Goal: Task Accomplishment & Management: Use online tool/utility

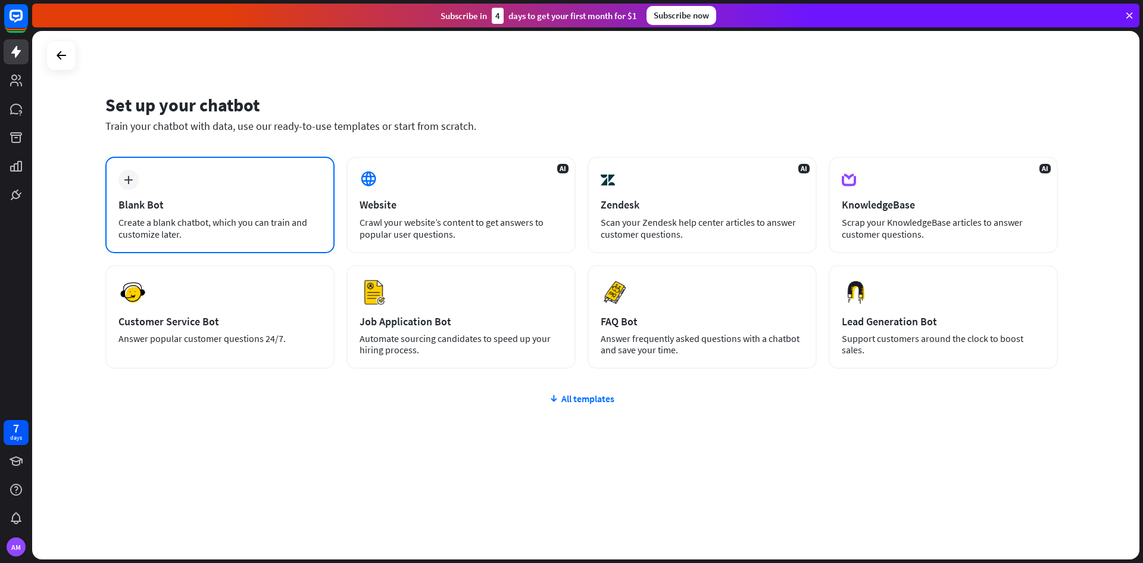
click at [180, 207] on div "Blank Bot" at bounding box center [219, 205] width 203 height 14
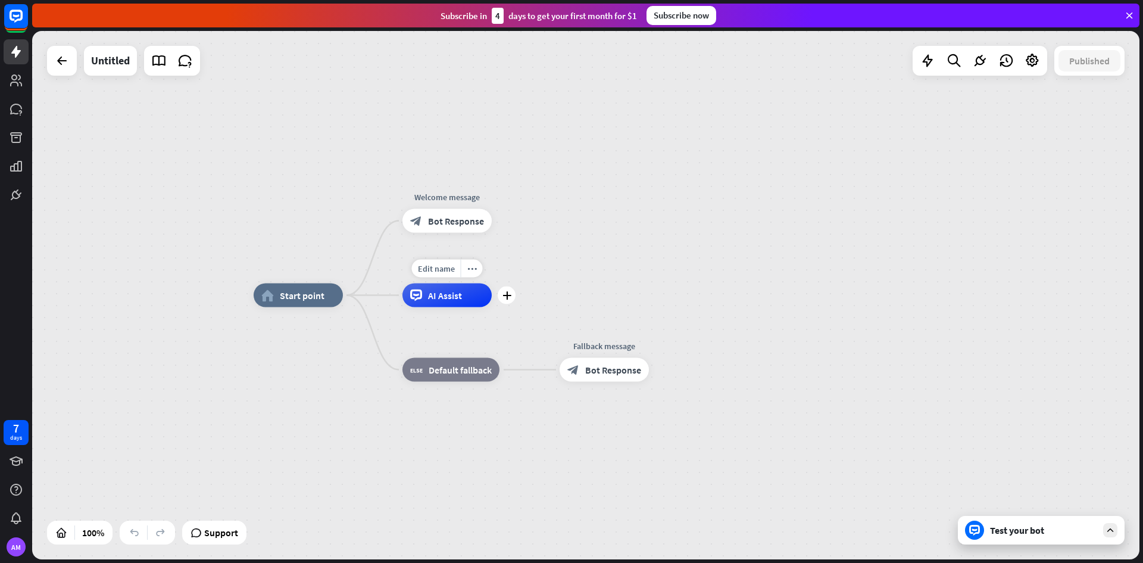
click at [461, 304] on div "AI Assist" at bounding box center [446, 295] width 89 height 24
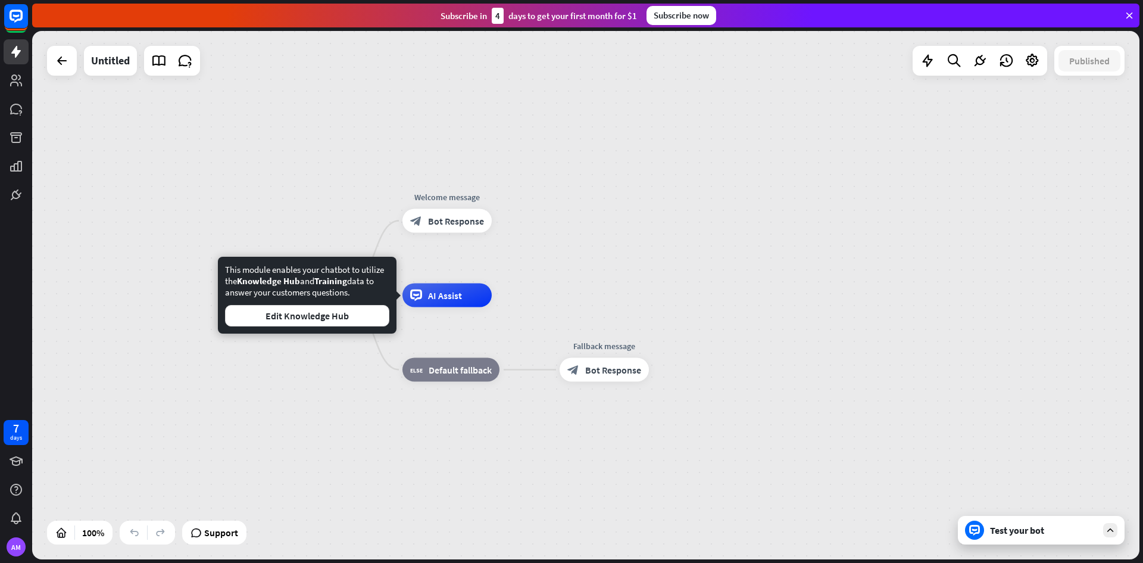
click at [269, 420] on div "home_2 Start point Welcome message block_bot_response Bot Response AI Assist bl…" at bounding box center [807, 559] width 1107 height 528
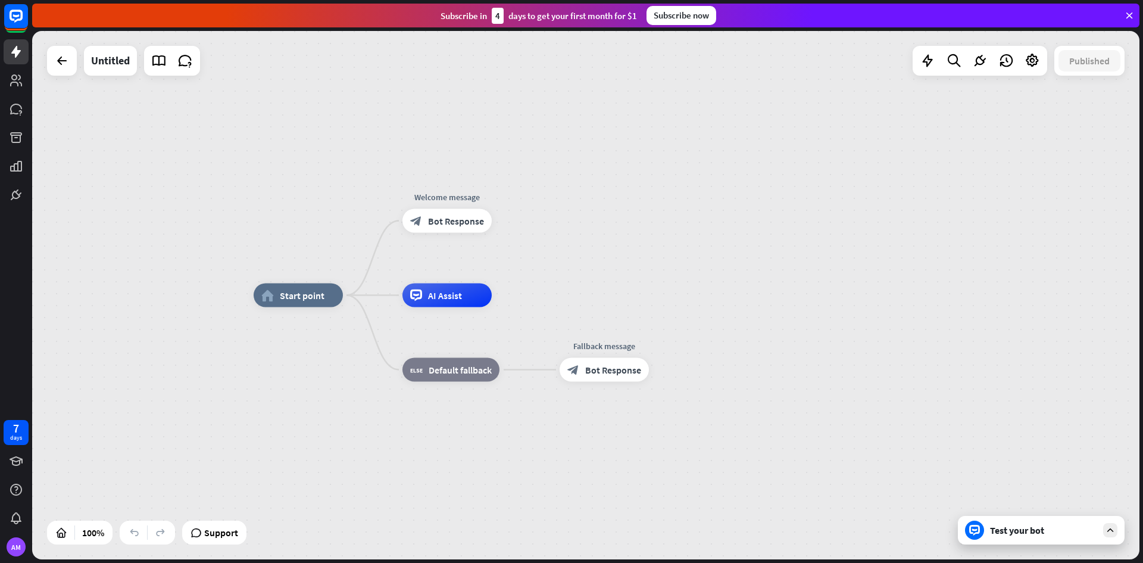
click at [269, 420] on div "home_2 Start point Welcome message block_bot_response Bot Response AI Assist bl…" at bounding box center [807, 559] width 1107 height 528
click at [269, 417] on div "home_2 Start point Welcome message block_bot_response Bot Response AI Assist bl…" at bounding box center [807, 559] width 1107 height 528
drag, startPoint x: 269, startPoint y: 417, endPoint x: 268, endPoint y: 410, distance: 7.2
click at [268, 413] on div "home_2 Start point Welcome message block_bot_response Bot Response AI Assist bl…" at bounding box center [807, 559] width 1107 height 528
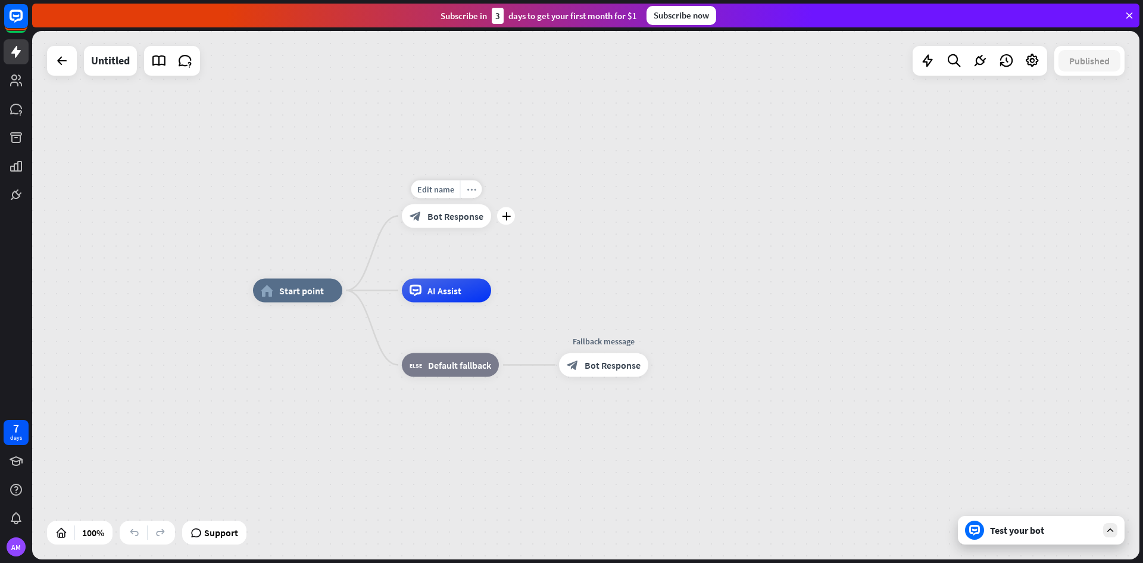
click at [467, 192] on icon "more_horiz" at bounding box center [472, 189] width 10 height 9
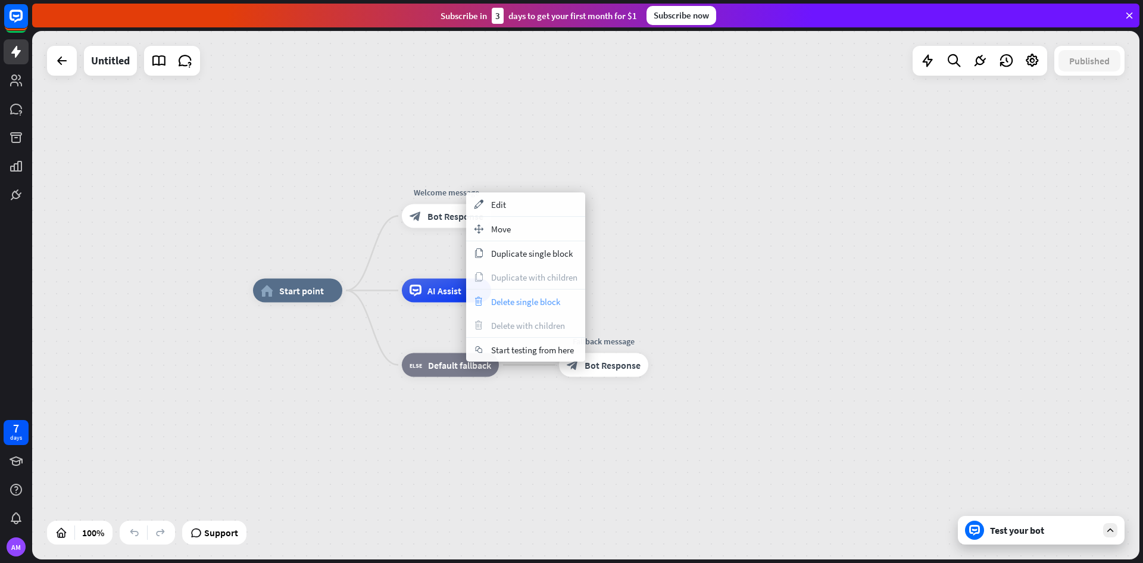
click at [536, 304] on span "Delete single block" at bounding box center [525, 301] width 69 height 11
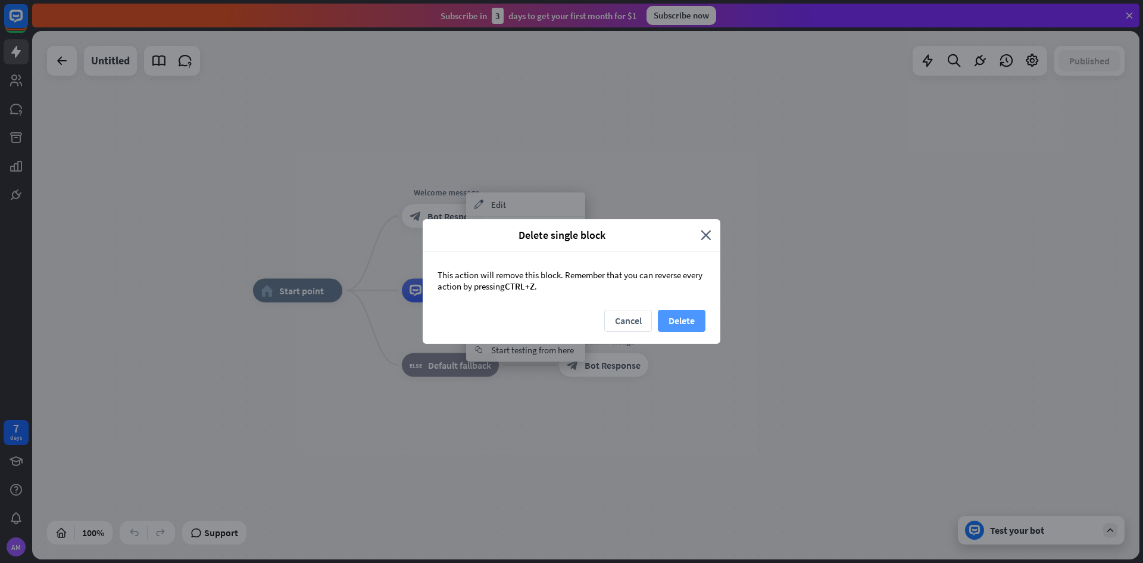
click at [683, 316] on button "Delete" at bounding box center [682, 321] width 48 height 22
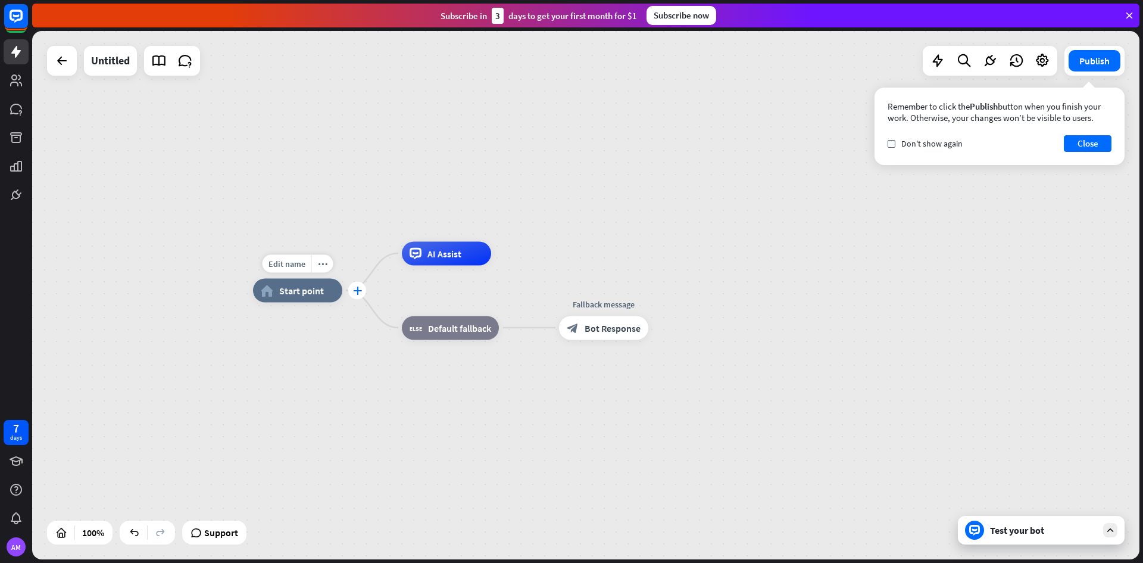
click at [353, 289] on icon "plus" at bounding box center [357, 290] width 9 height 8
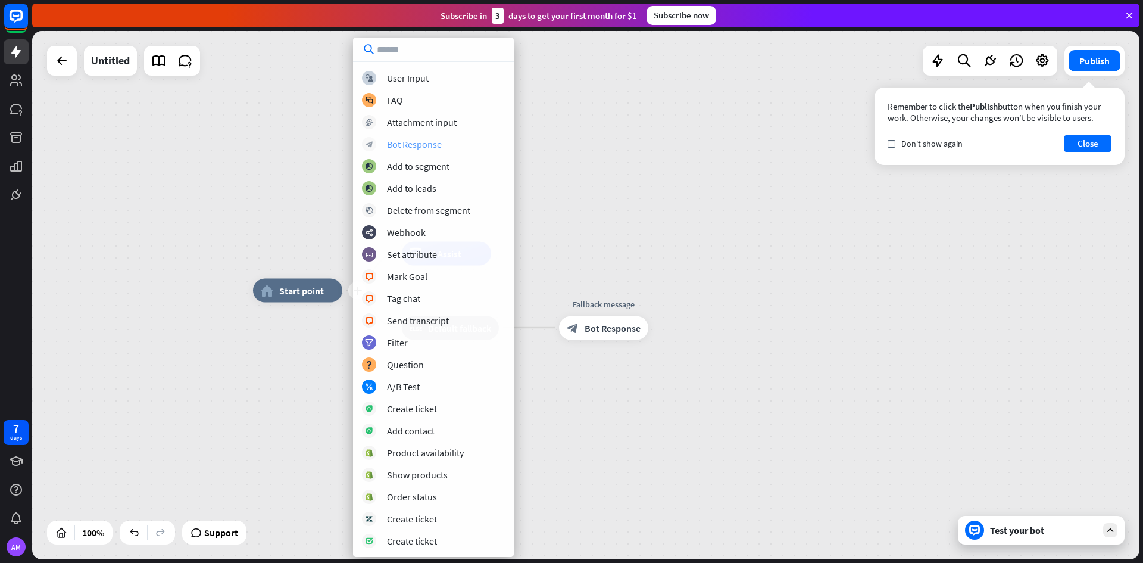
click at [427, 145] on div "Bot Response" at bounding box center [414, 144] width 55 height 12
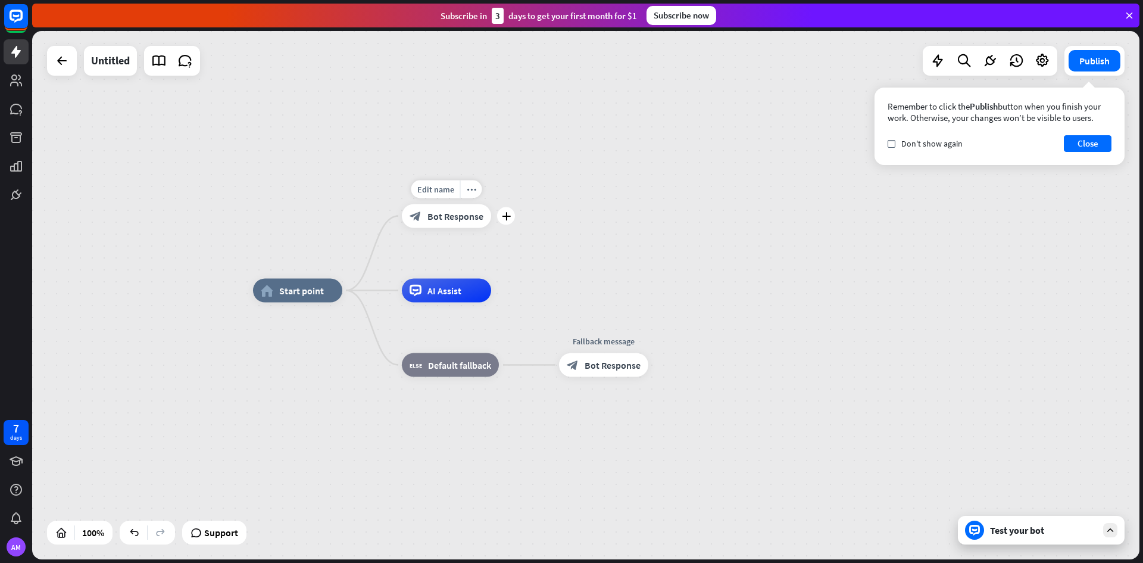
click at [458, 217] on span "Bot Response" at bounding box center [455, 216] width 56 height 12
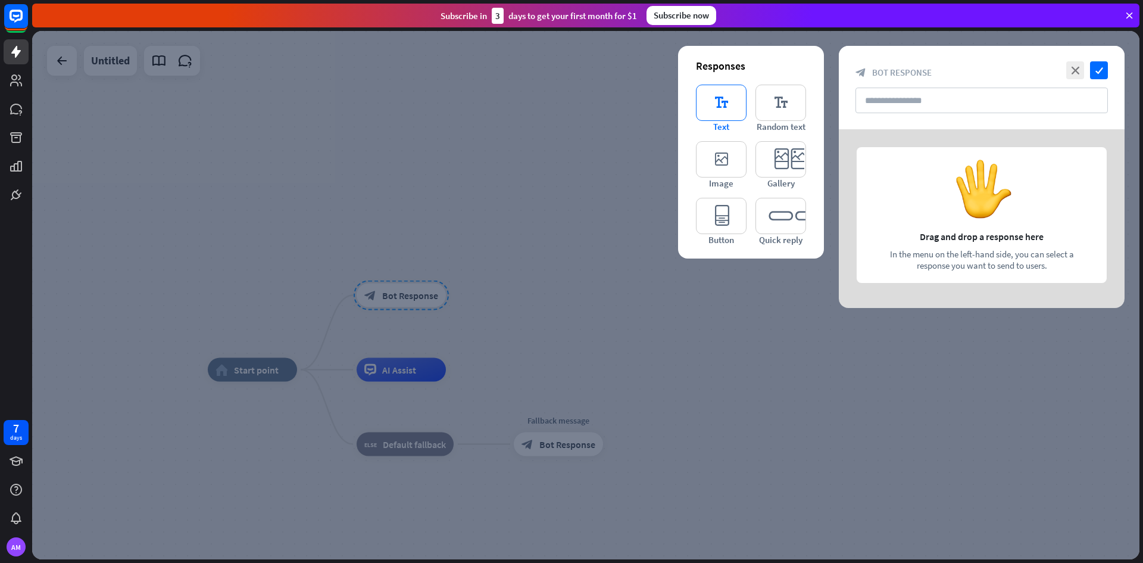
click at [719, 101] on icon "editor_text" at bounding box center [721, 103] width 51 height 36
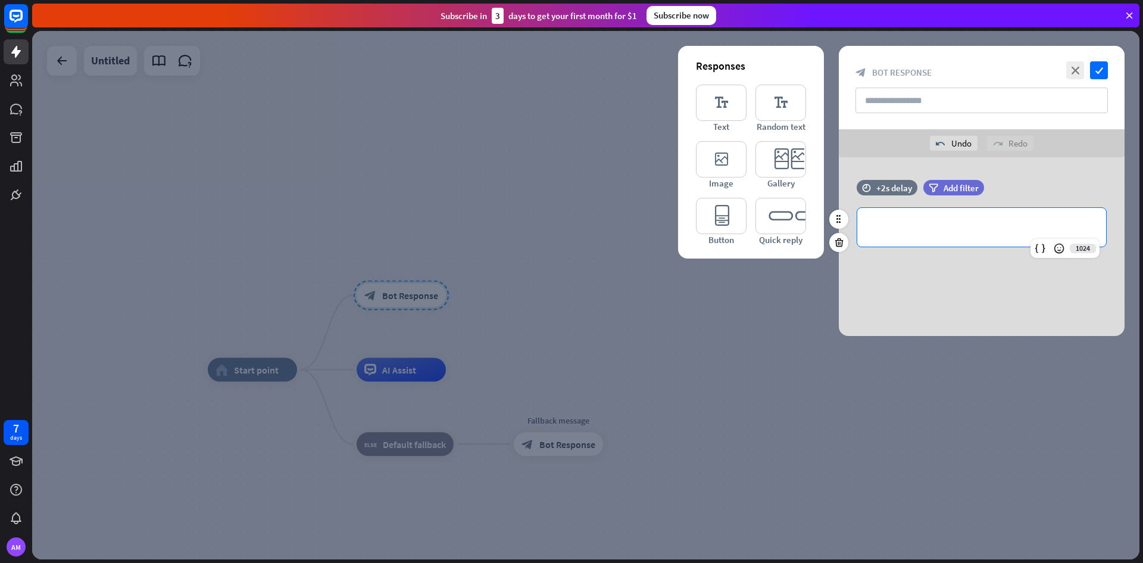
click at [898, 234] on p "**********" at bounding box center [981, 227] width 225 height 15
click at [1096, 70] on icon "check" at bounding box center [1099, 70] width 18 height 18
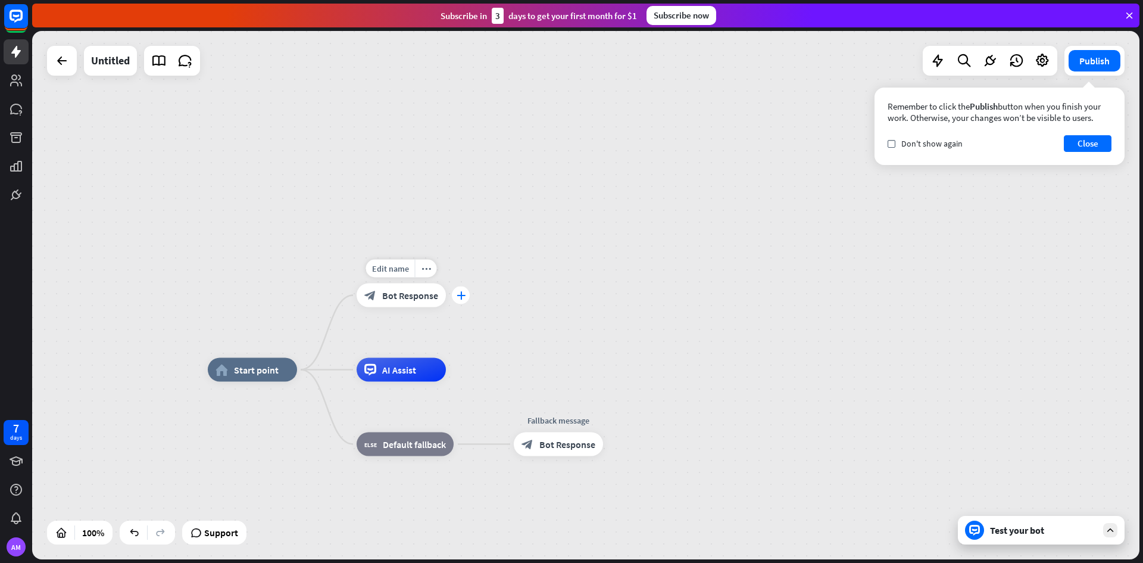
click at [457, 289] on div "plus" at bounding box center [461, 295] width 18 height 18
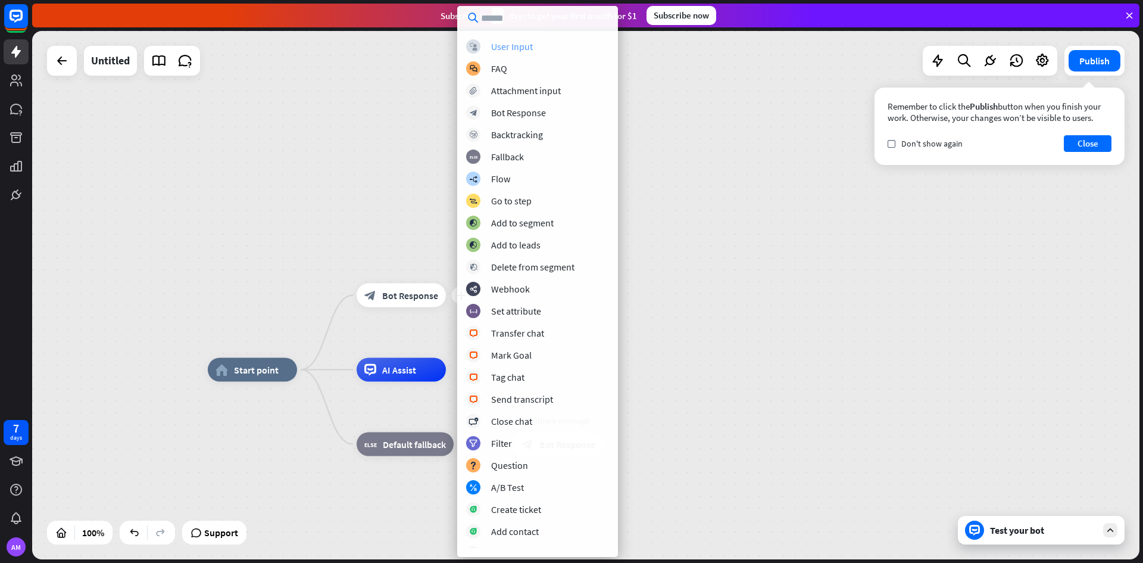
click at [500, 43] on div "User Input" at bounding box center [512, 46] width 42 height 12
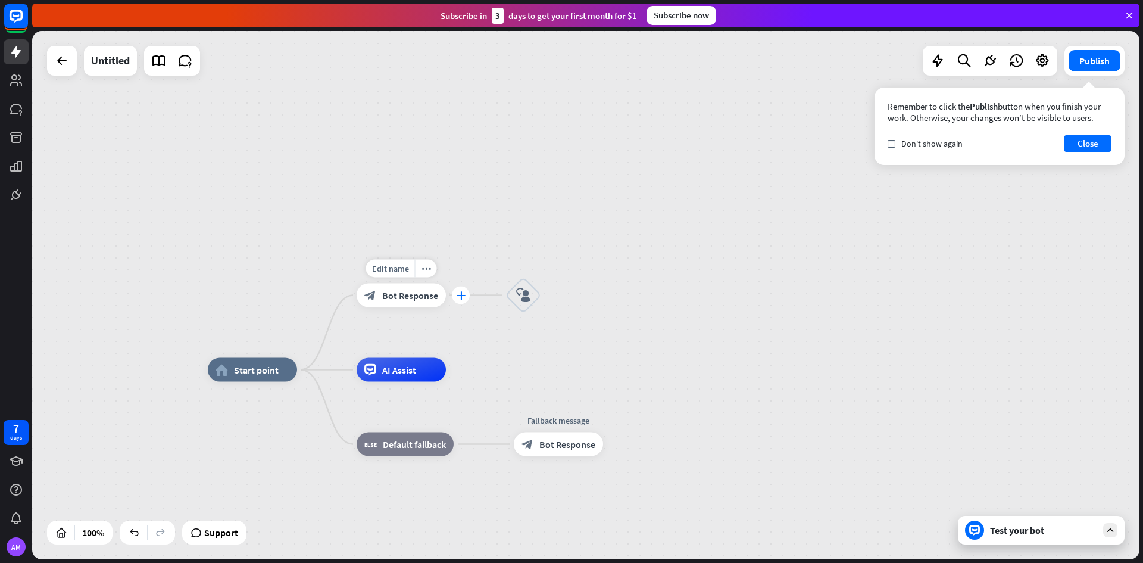
click at [457, 296] on icon "plus" at bounding box center [461, 295] width 9 height 8
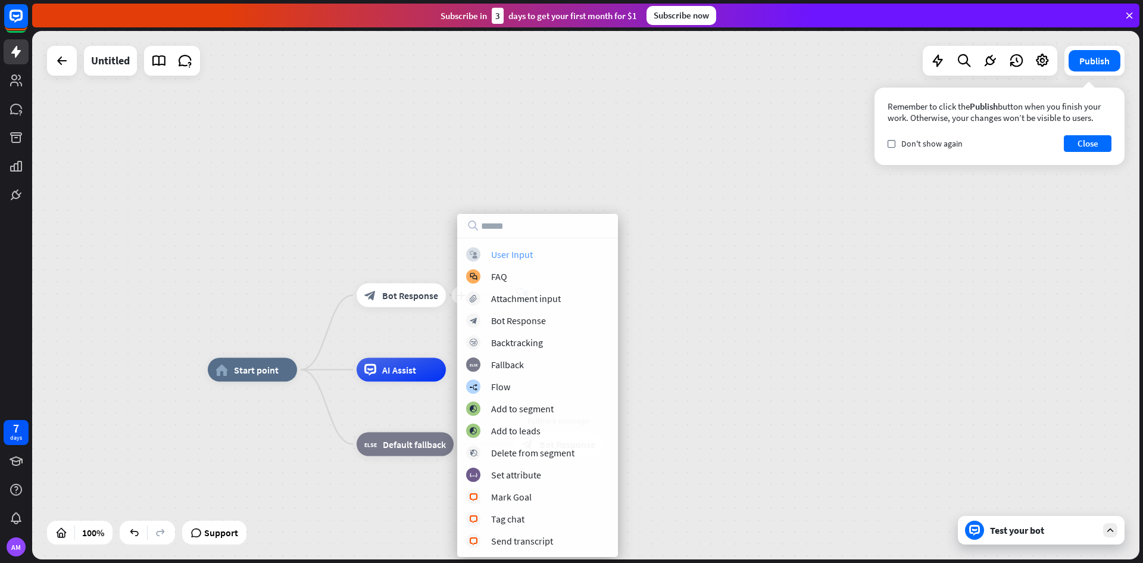
click at [491, 251] on div "User Input" at bounding box center [512, 254] width 42 height 12
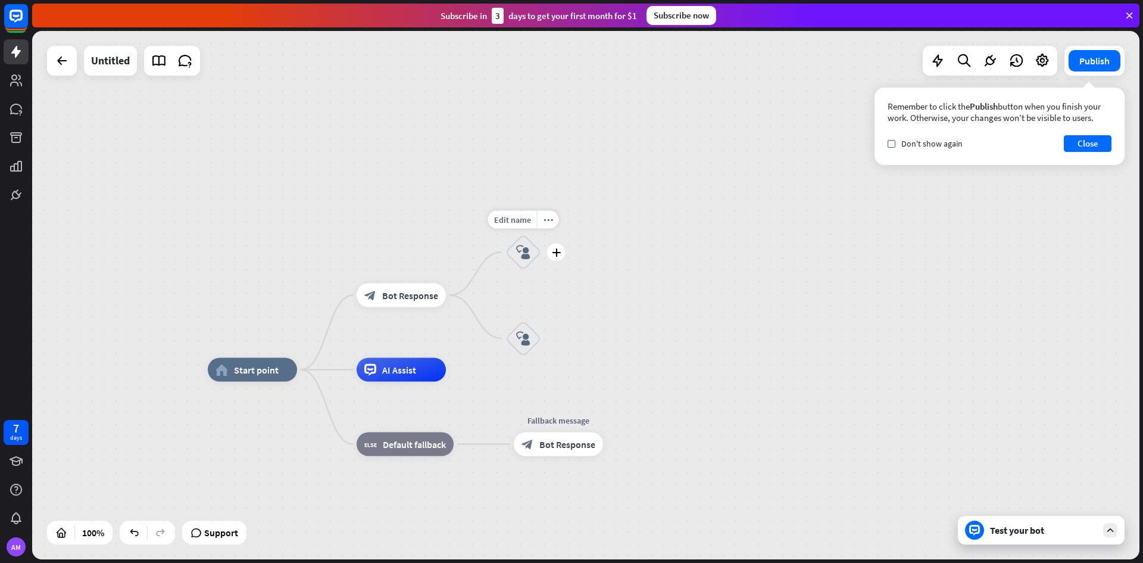
click at [518, 252] on icon "block_user_input" at bounding box center [523, 252] width 14 height 14
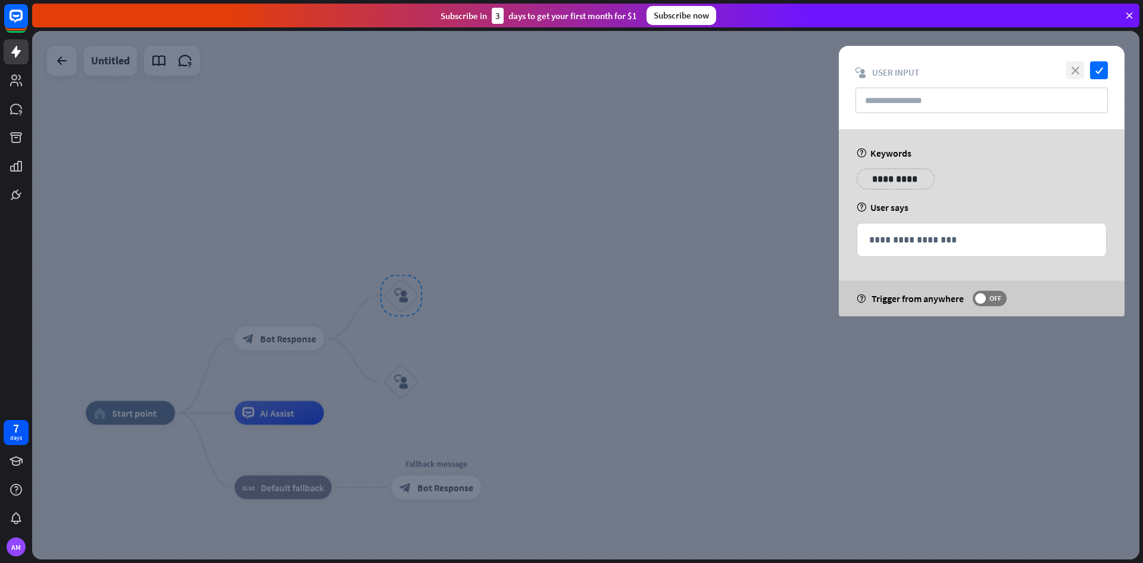
click at [1078, 70] on icon "close" at bounding box center [1075, 70] width 18 height 18
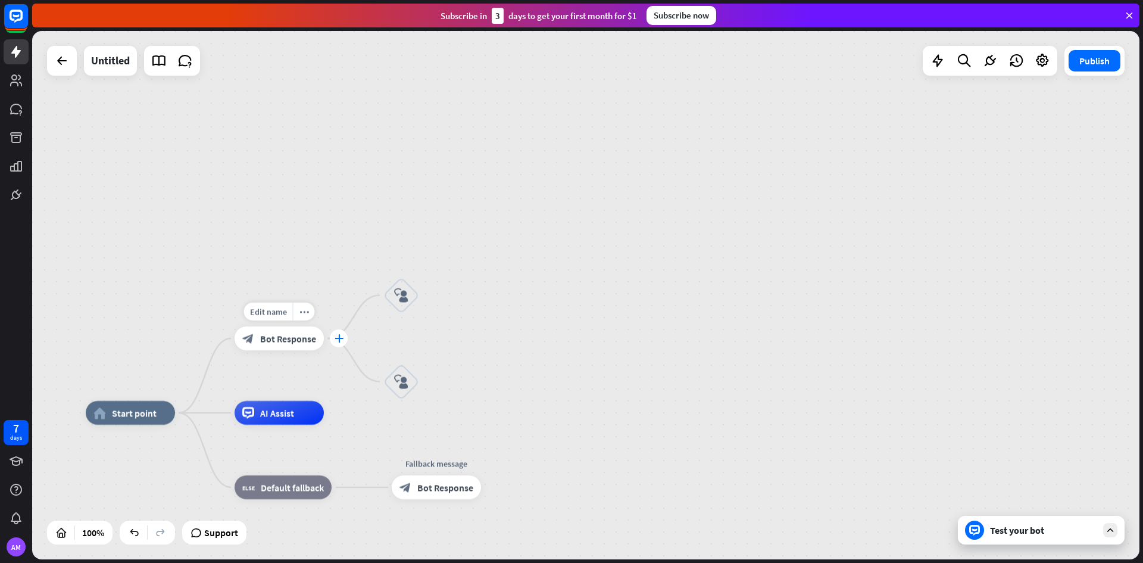
click at [335, 336] on icon "plus" at bounding box center [339, 338] width 9 height 8
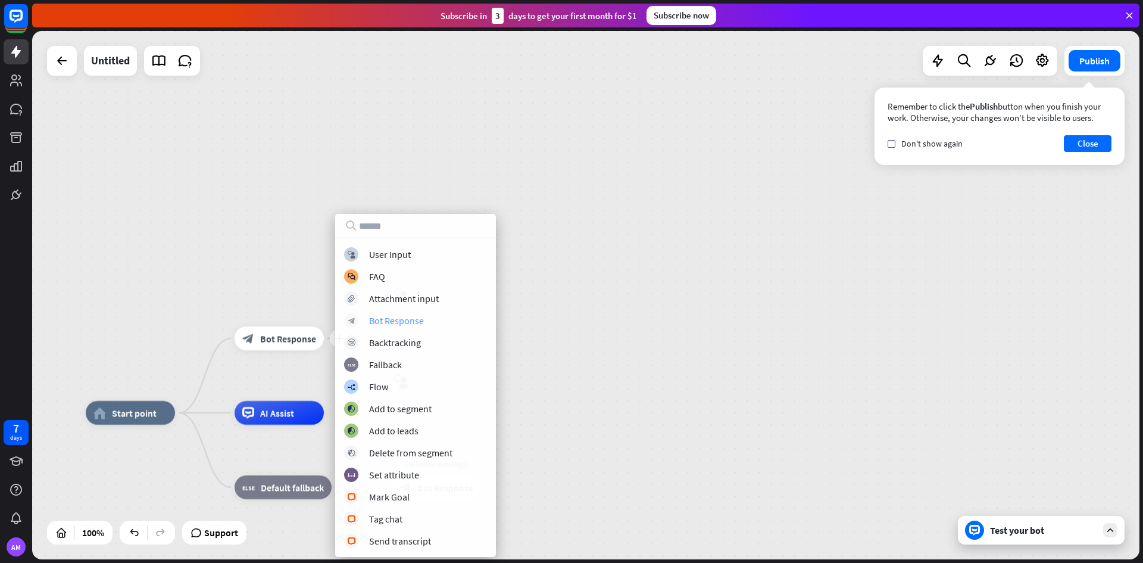
click at [416, 323] on div "Bot Response" at bounding box center [396, 320] width 55 height 12
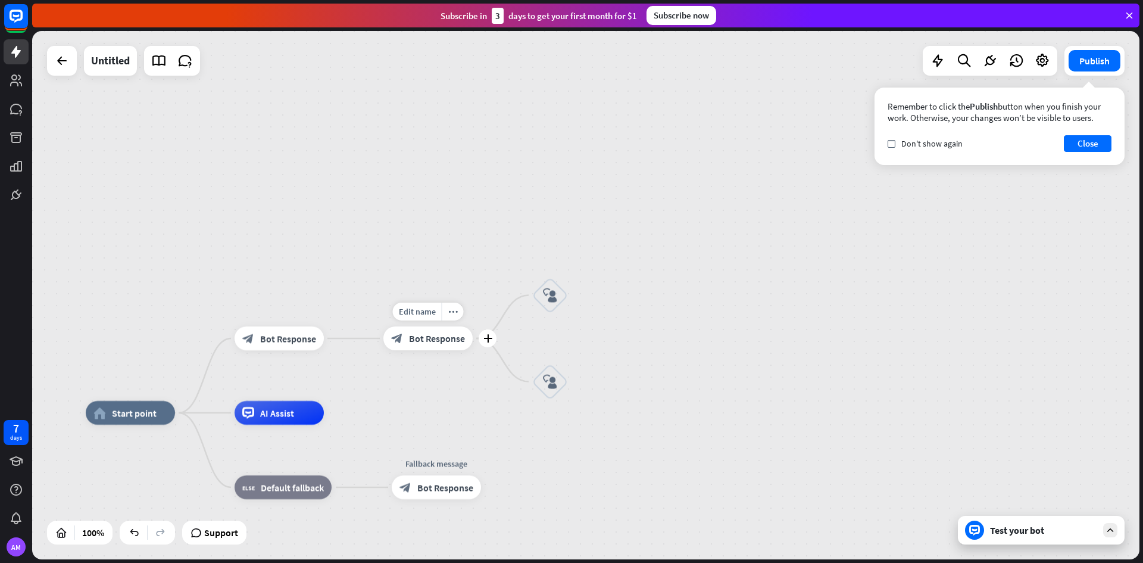
click at [439, 336] on span "Bot Response" at bounding box center [437, 338] width 56 height 12
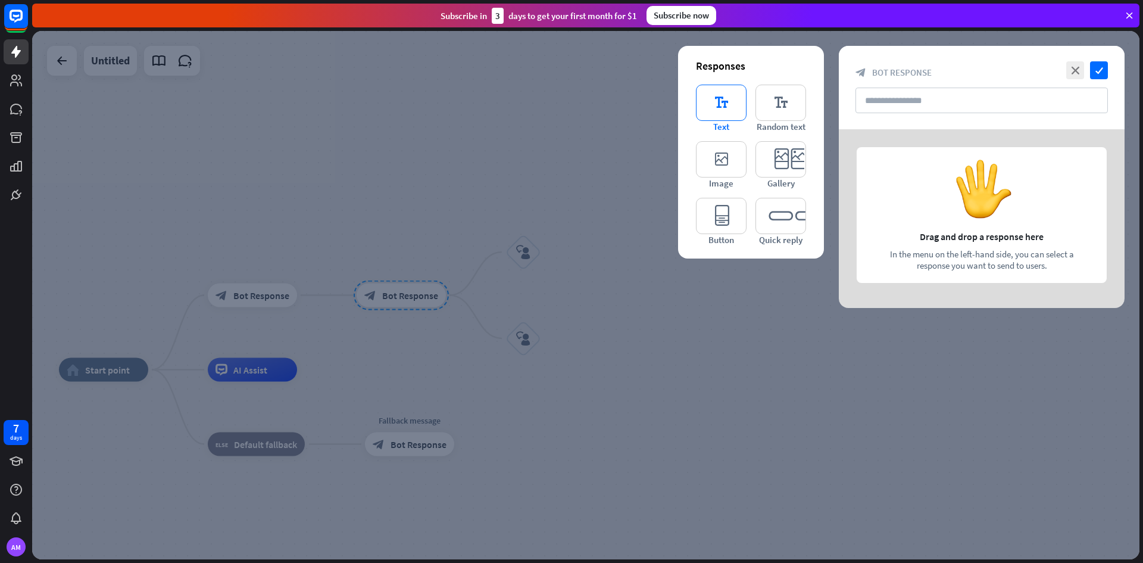
click at [730, 102] on icon "editor_text" at bounding box center [721, 103] width 51 height 36
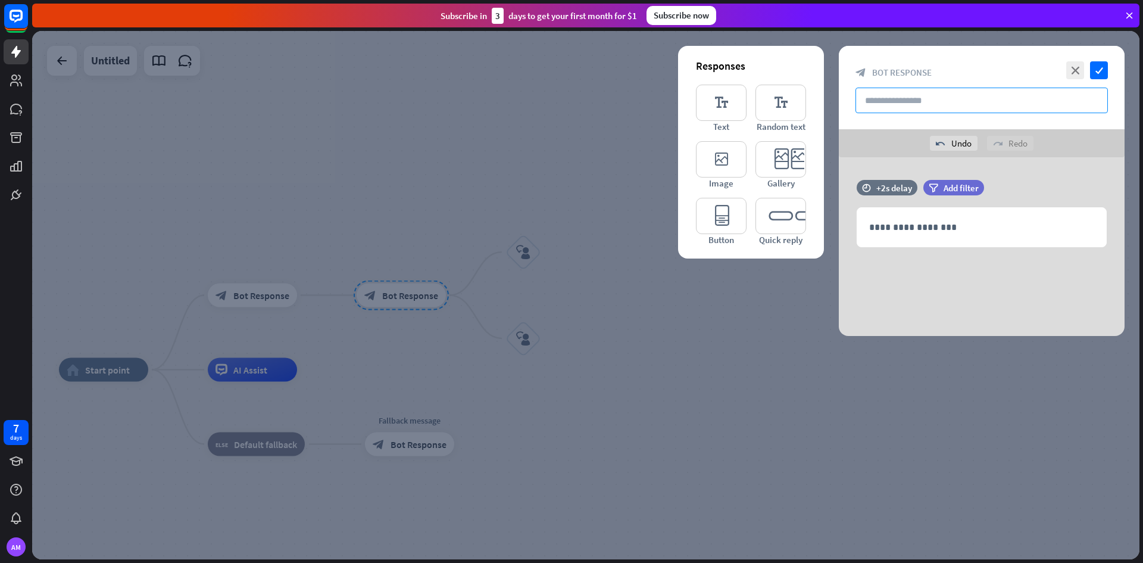
click at [903, 99] on input "text" at bounding box center [982, 101] width 252 height 26
click at [925, 229] on p "**********" at bounding box center [981, 227] width 225 height 15
click at [1097, 68] on icon "check" at bounding box center [1099, 70] width 18 height 18
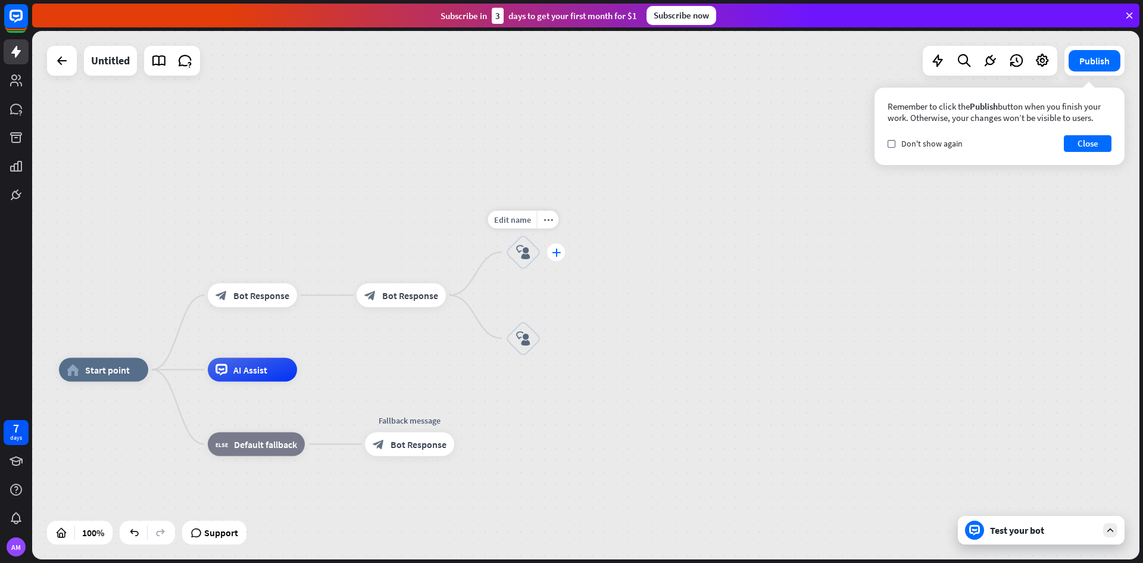
click at [552, 252] on icon "plus" at bounding box center [556, 252] width 9 height 8
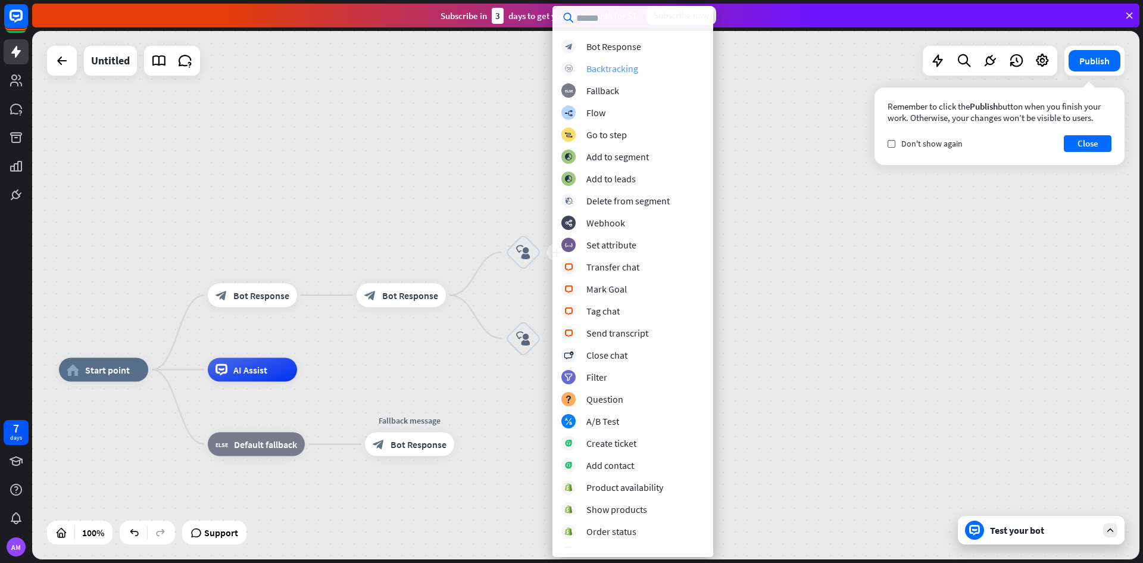
click at [602, 70] on div "Backtracking" at bounding box center [612, 69] width 52 height 12
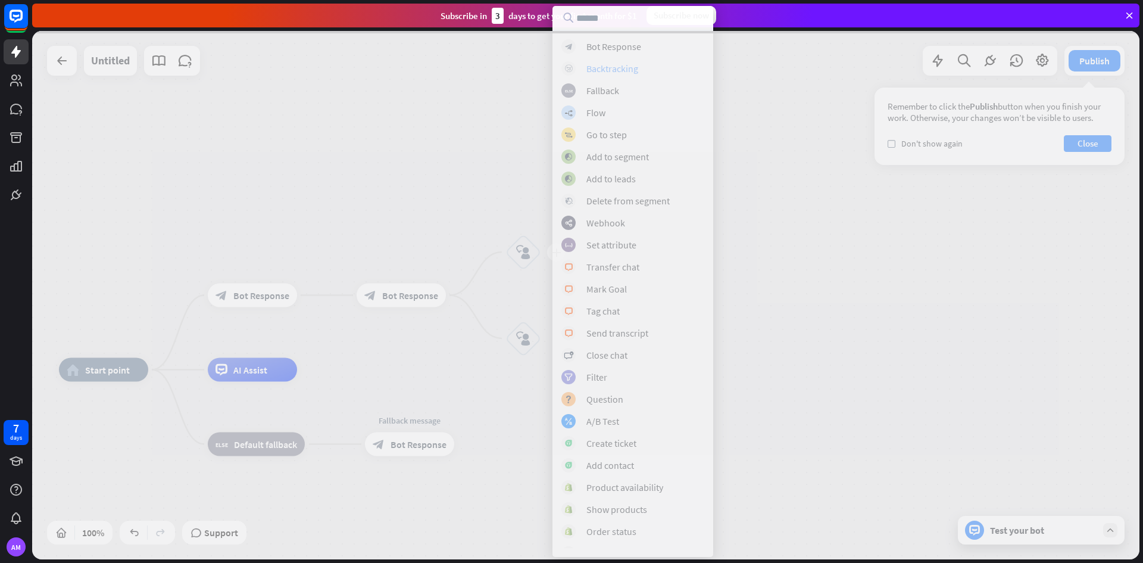
click at [602, 70] on div at bounding box center [585, 295] width 1107 height 528
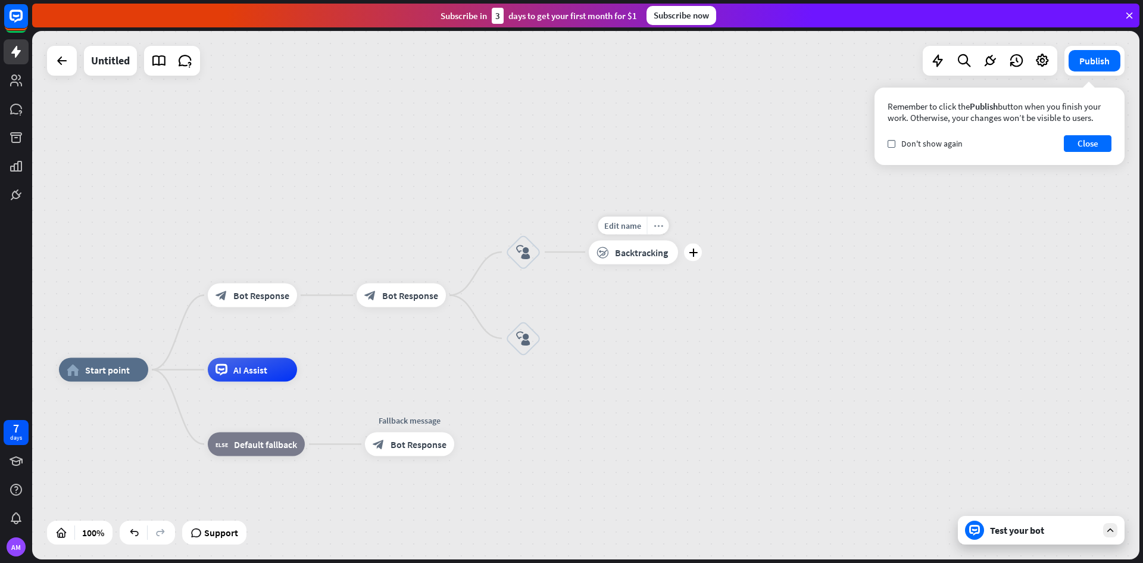
click at [655, 230] on div "more_horiz" at bounding box center [658, 225] width 22 height 18
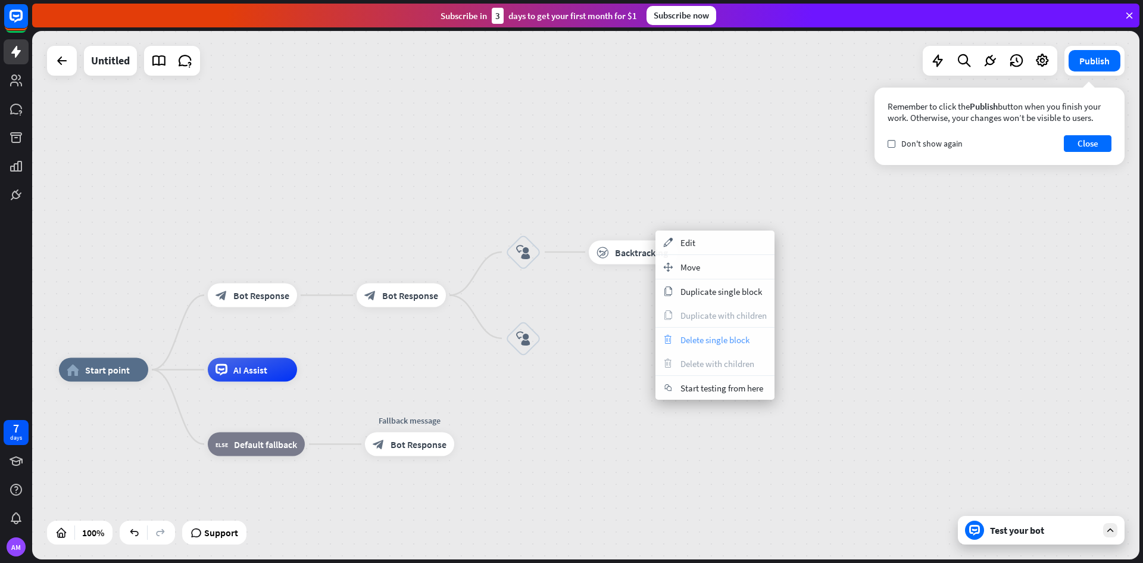
click at [723, 337] on span "Delete single block" at bounding box center [715, 339] width 69 height 11
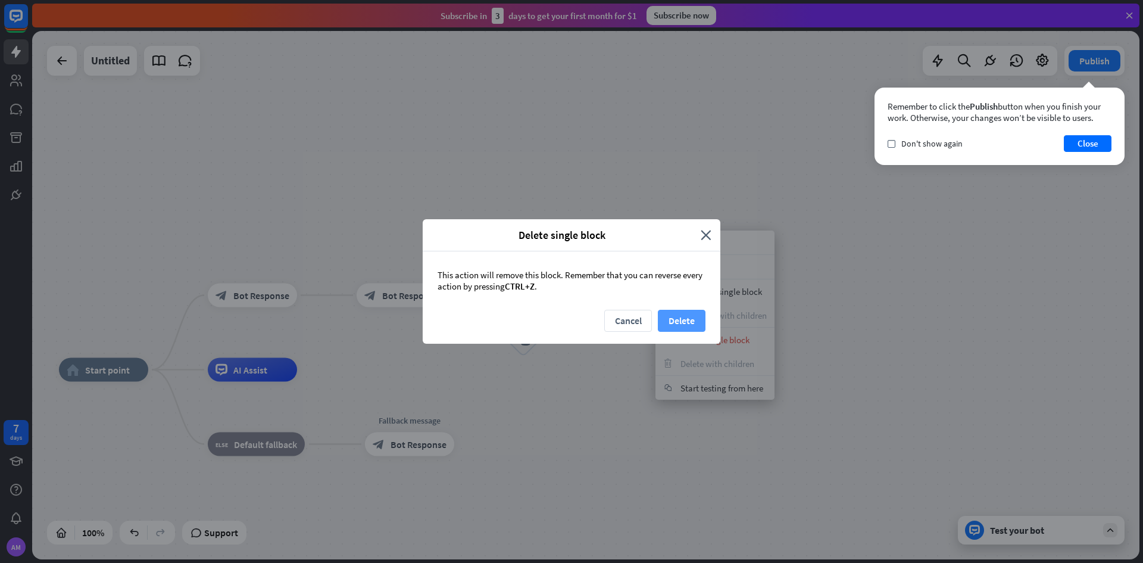
click at [675, 313] on button "Delete" at bounding box center [682, 321] width 48 height 22
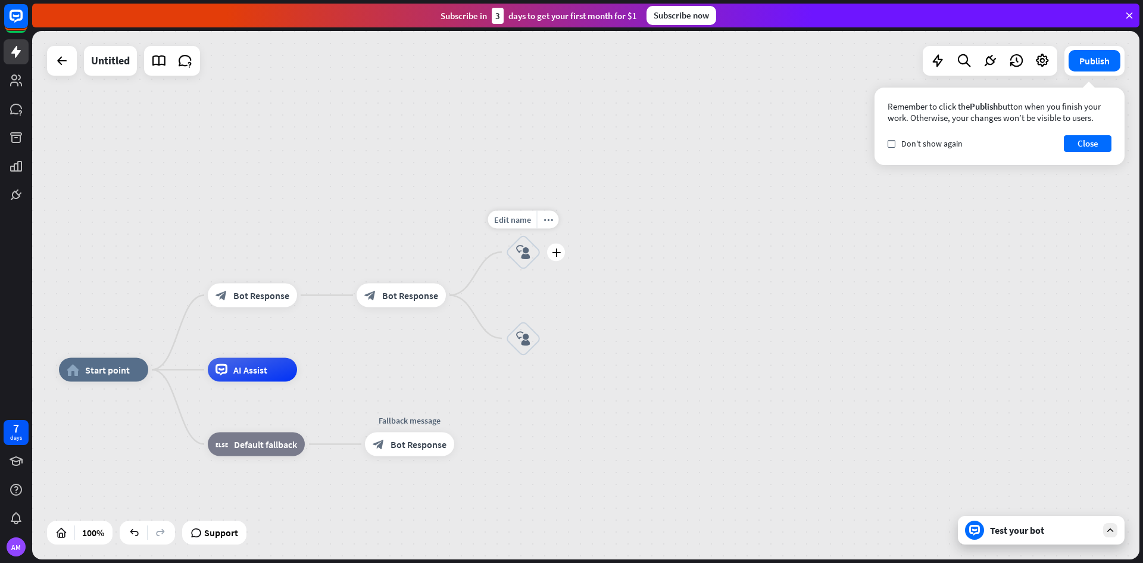
click at [557, 248] on icon "plus" at bounding box center [556, 252] width 9 height 8
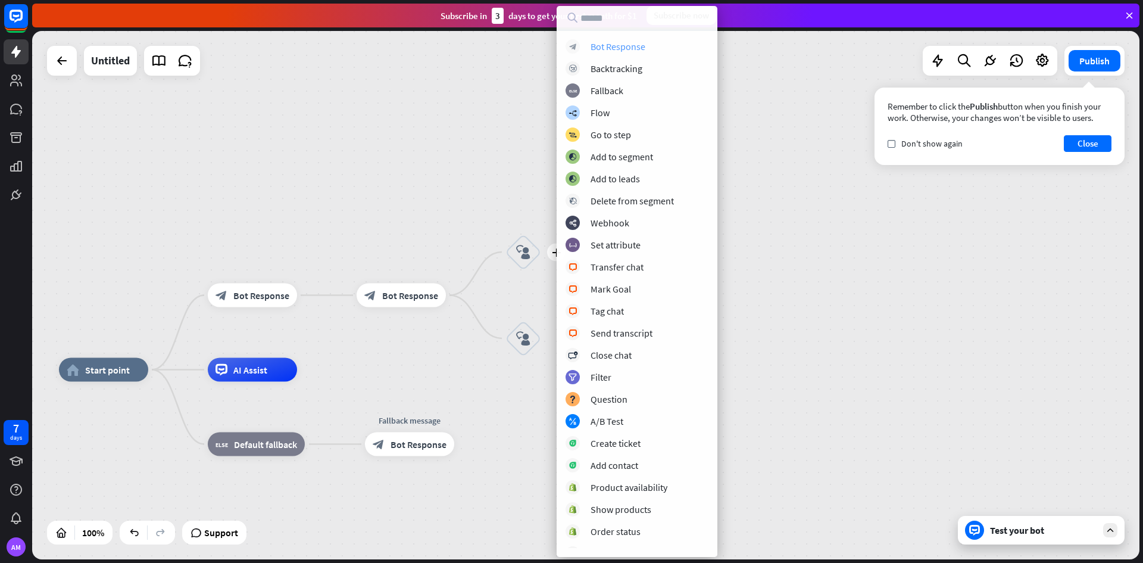
click at [619, 45] on div "Bot Response" at bounding box center [618, 46] width 55 height 12
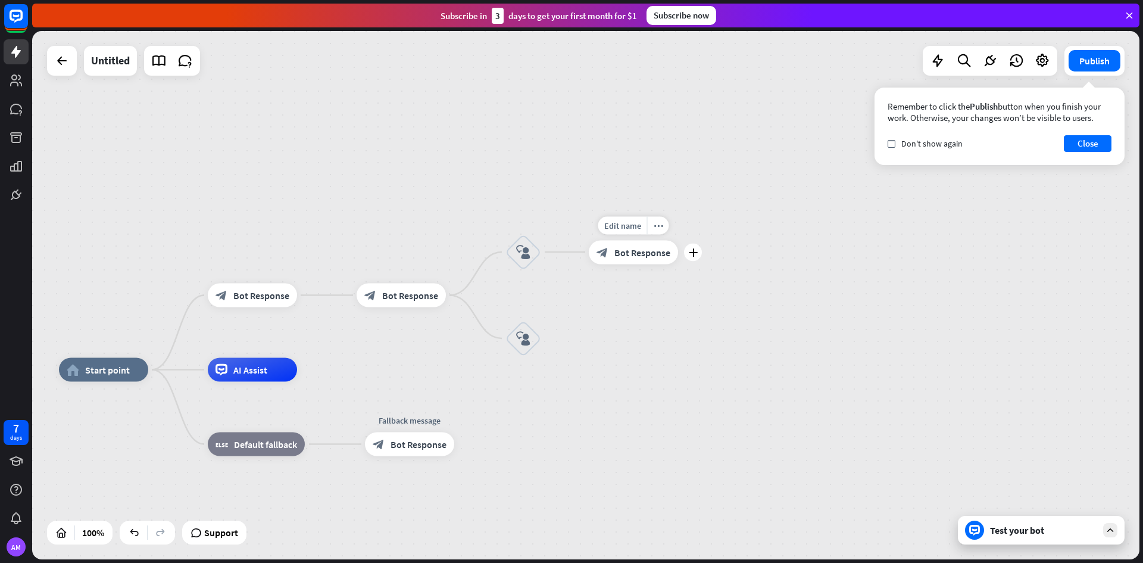
click at [618, 249] on span "Bot Response" at bounding box center [642, 252] width 56 height 12
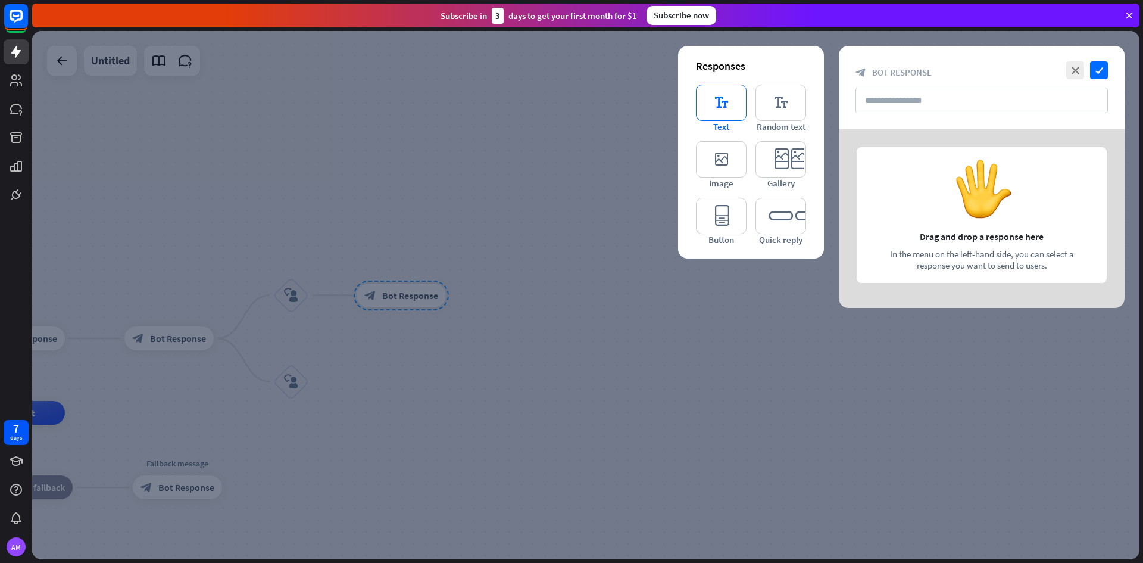
click at [707, 107] on icon "editor_text" at bounding box center [721, 103] width 51 height 36
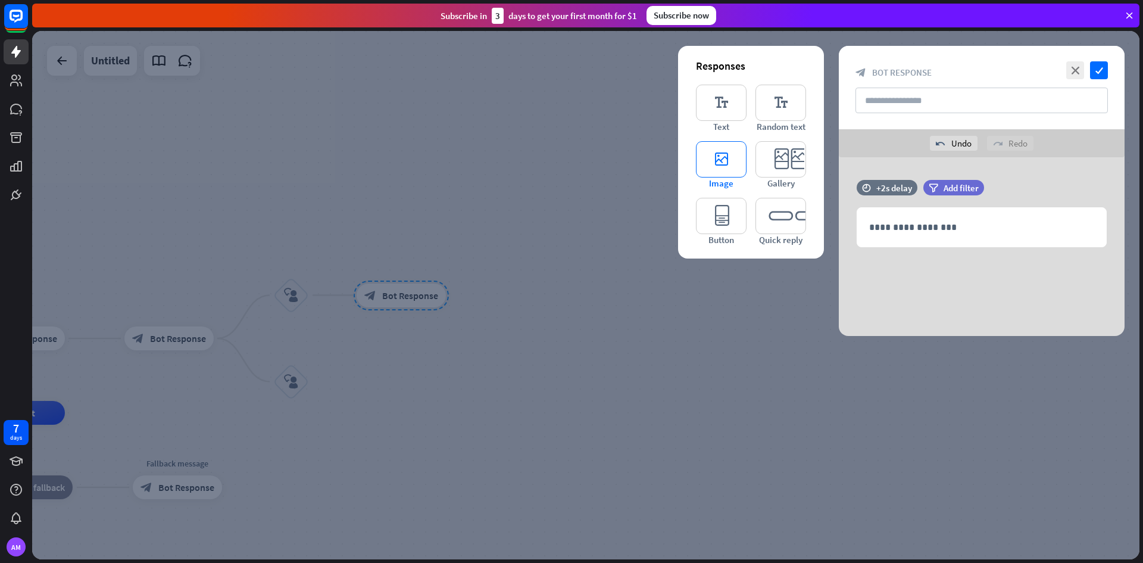
click at [731, 164] on icon "editor_image" at bounding box center [721, 159] width 51 height 36
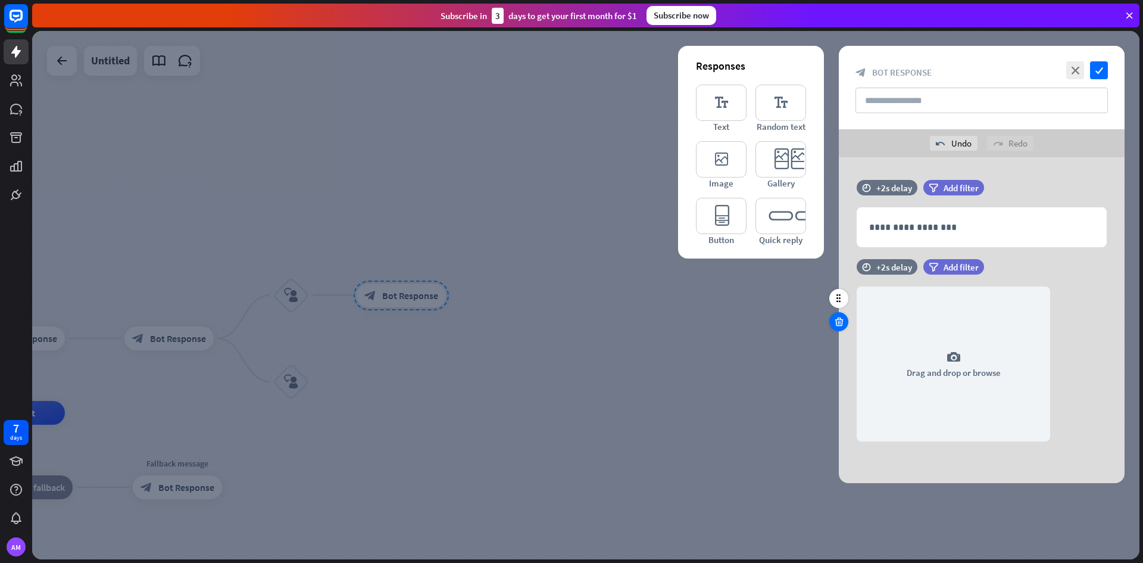
click at [839, 321] on icon at bounding box center [839, 321] width 11 height 11
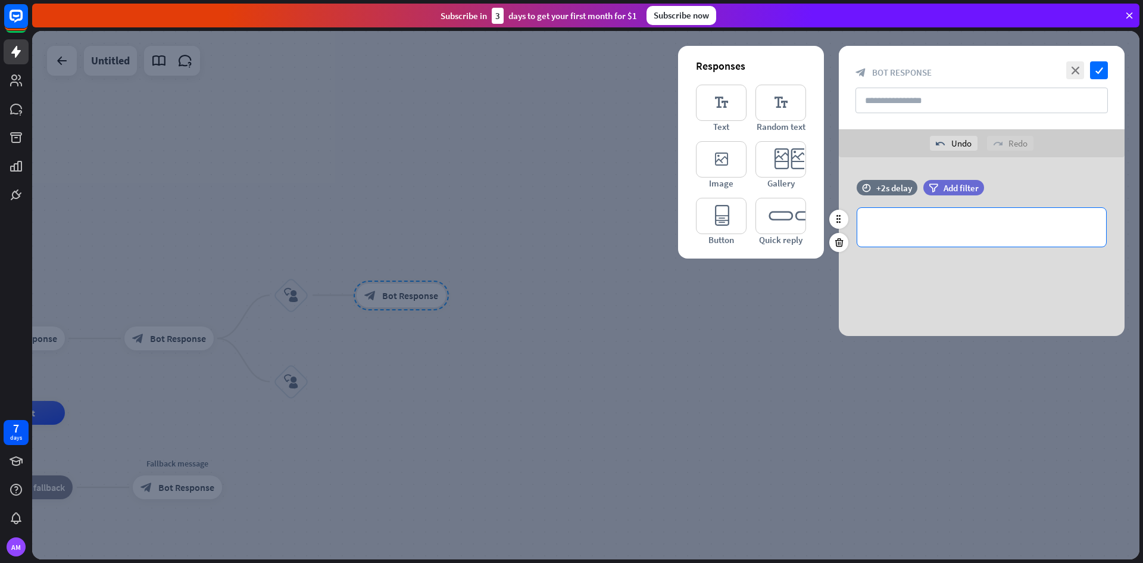
click at [877, 232] on p "**********" at bounding box center [981, 227] width 225 height 15
click at [1098, 71] on icon "check" at bounding box center [1099, 70] width 18 height 18
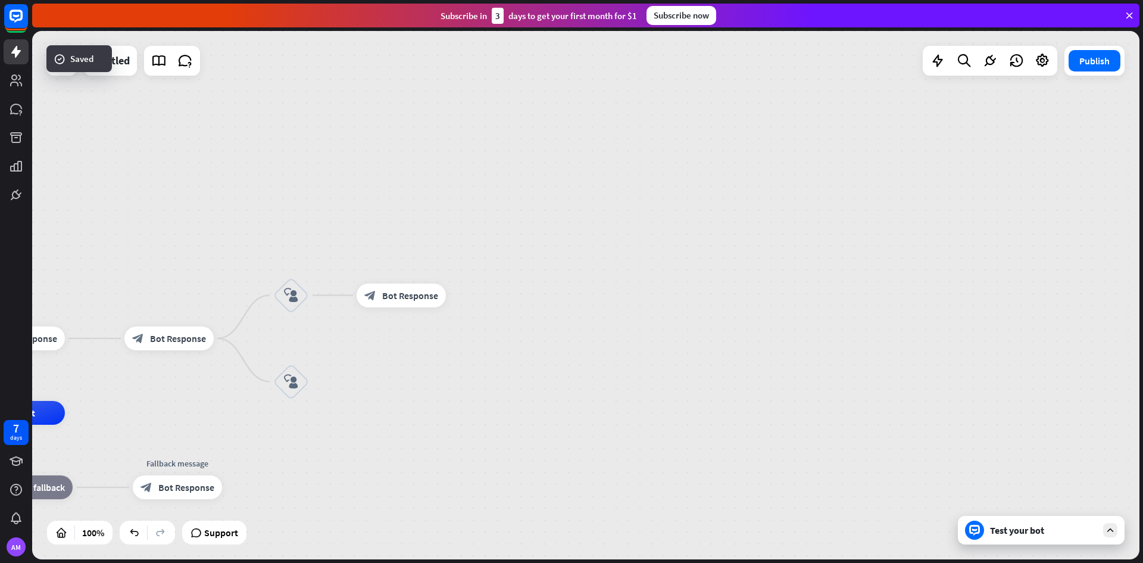
click at [1006, 531] on div "Test your bot" at bounding box center [1043, 530] width 107 height 12
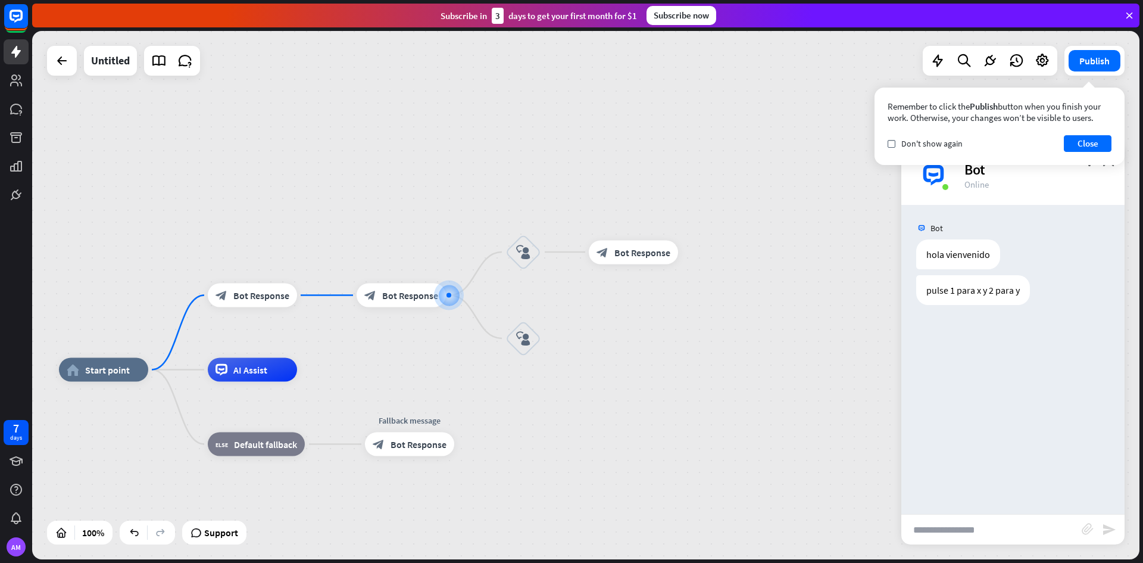
click at [962, 525] on input "text" at bounding box center [991, 529] width 180 height 30
type input "*"
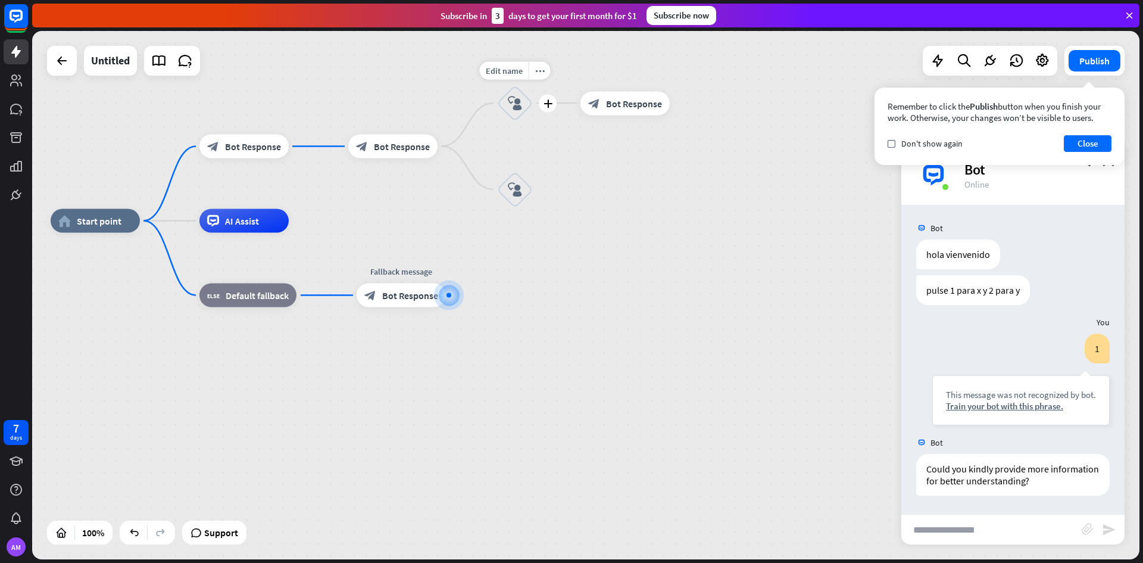
click at [513, 107] on icon "block_user_input" at bounding box center [515, 103] width 14 height 14
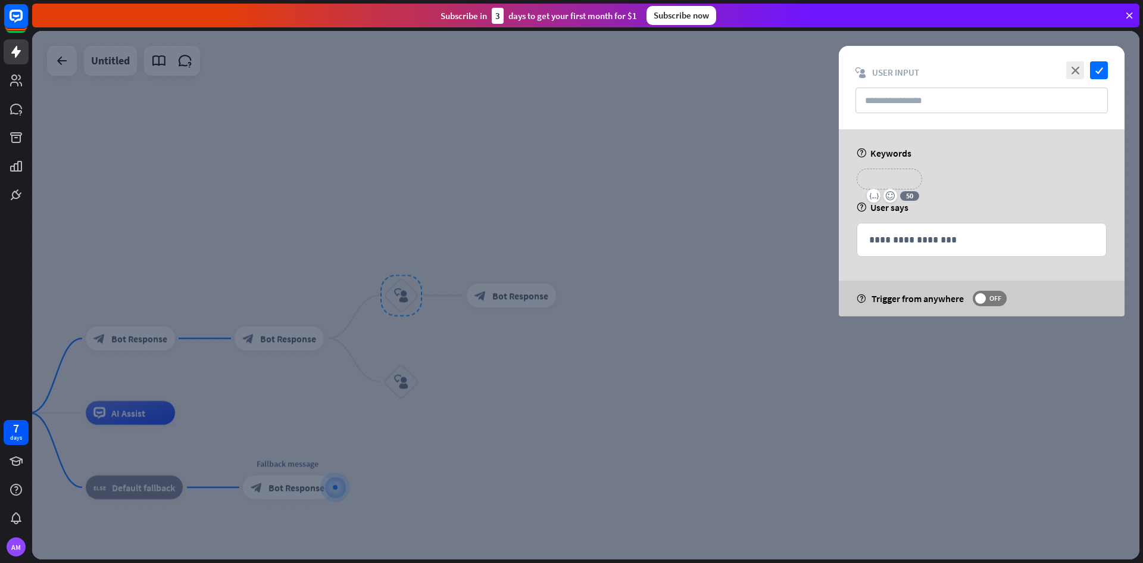
click at [899, 176] on p "**********" at bounding box center [890, 178] width 48 height 15
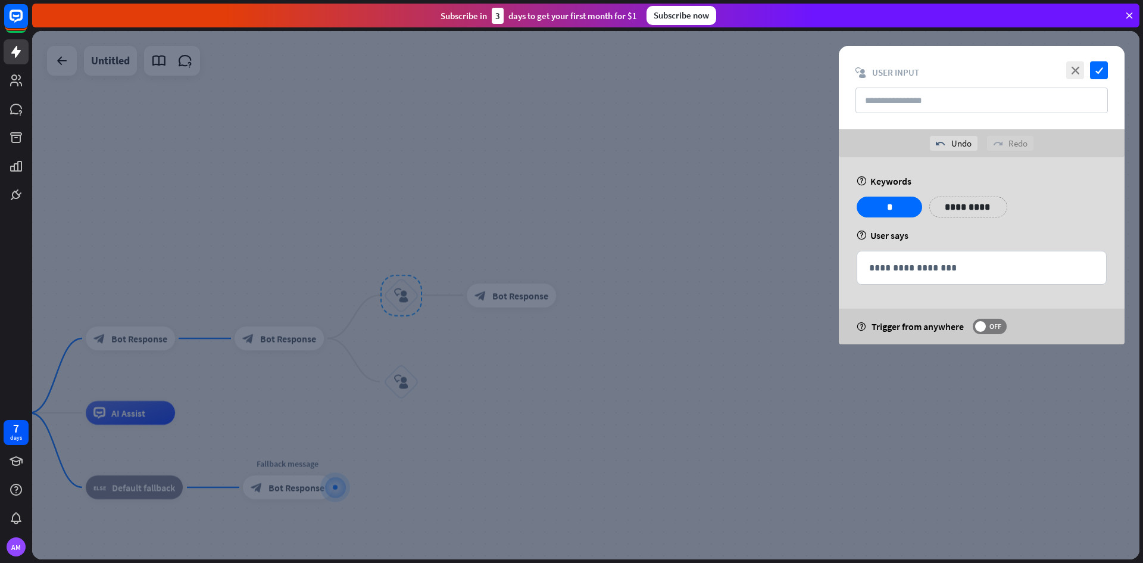
click at [1064, 195] on div "**********" at bounding box center [982, 250] width 286 height 187
click at [1103, 67] on icon "check" at bounding box center [1099, 70] width 18 height 18
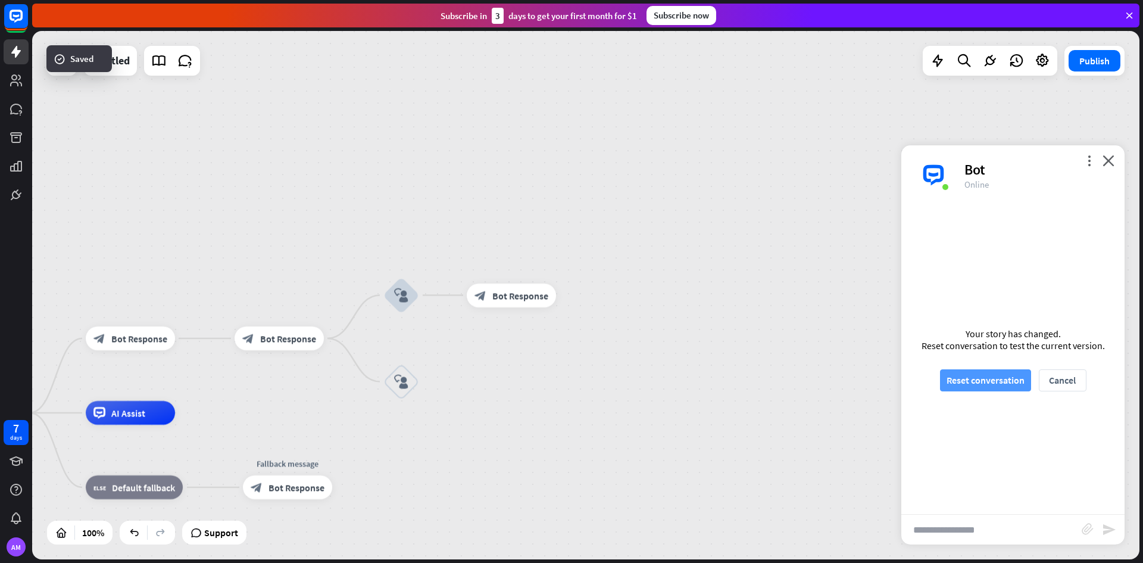
click at [999, 386] on button "Reset conversation" at bounding box center [985, 380] width 91 height 22
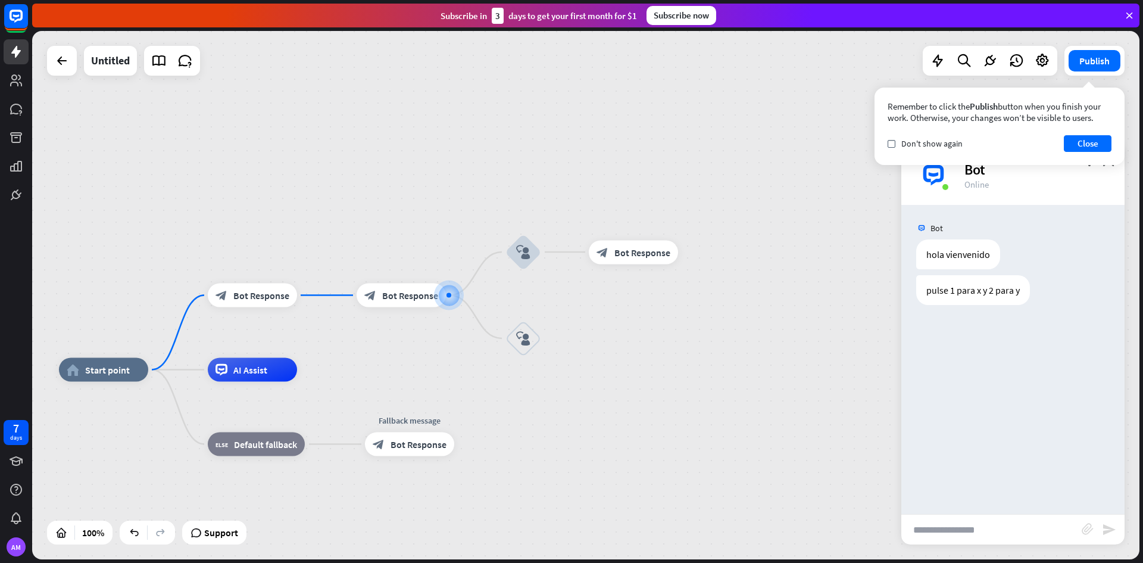
click at [1018, 530] on input "text" at bounding box center [991, 529] width 180 height 30
type input "*"
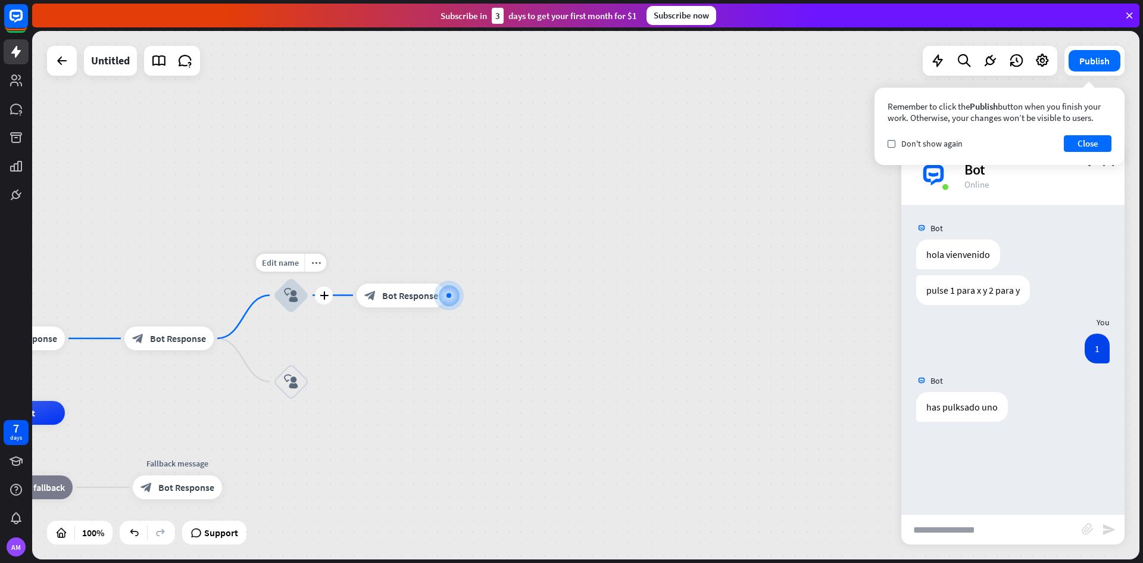
click at [292, 294] on icon "block_user_input" at bounding box center [291, 295] width 14 height 14
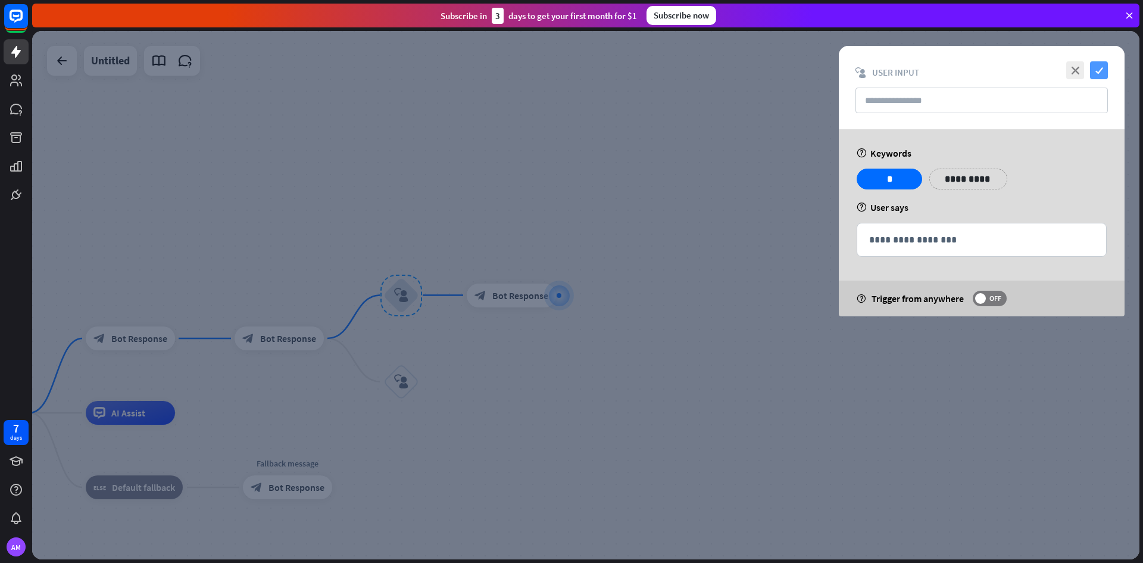
click at [1100, 65] on icon "check" at bounding box center [1099, 70] width 18 height 18
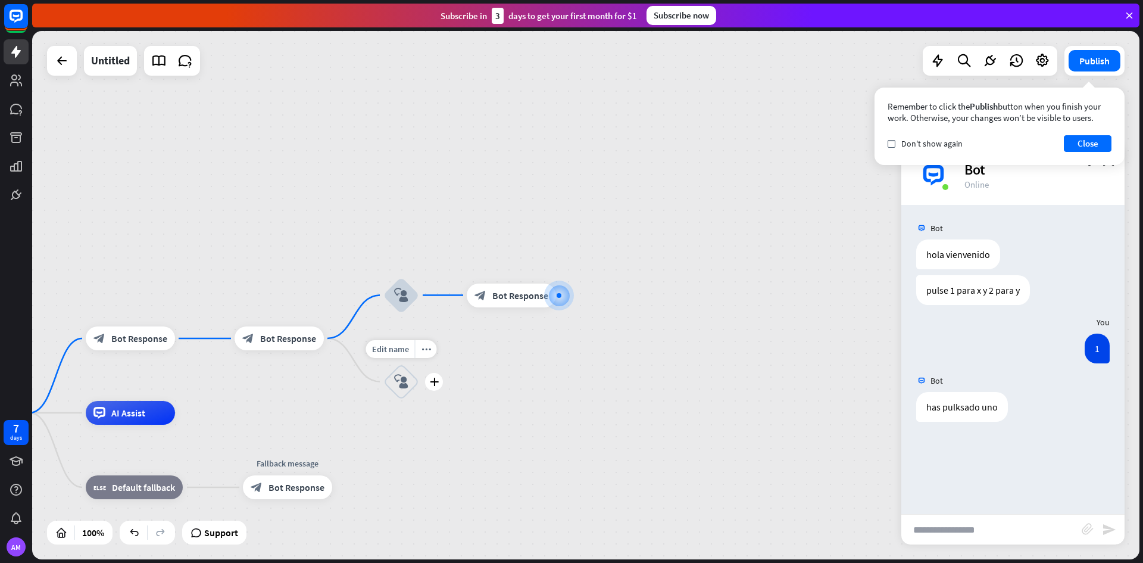
click at [404, 383] on icon "block_user_input" at bounding box center [401, 381] width 14 height 14
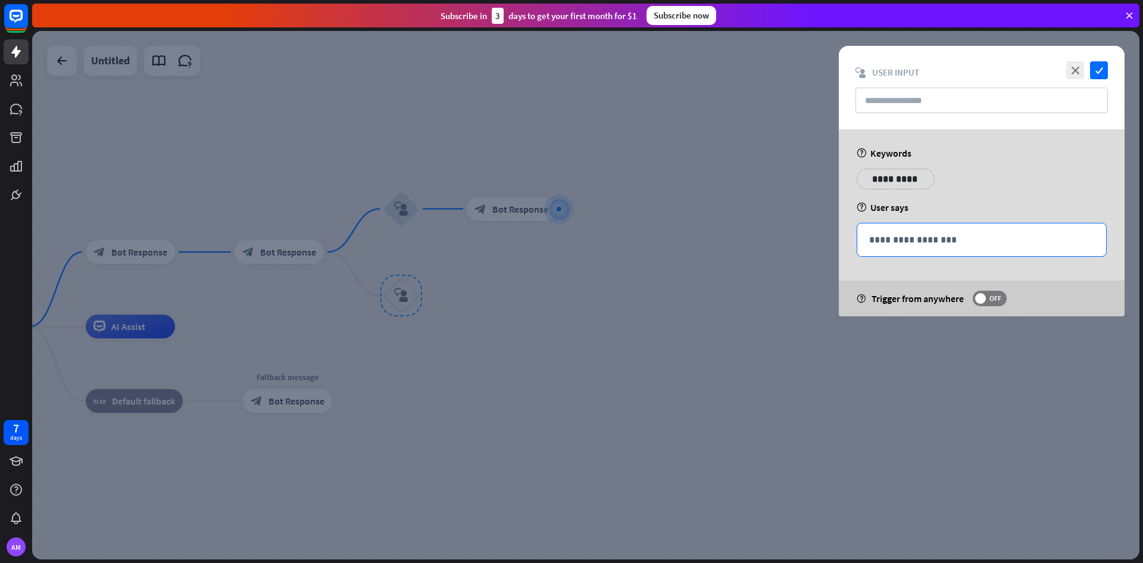
click at [991, 249] on div "**********" at bounding box center [981, 239] width 249 height 33
click at [913, 174] on p "**********" at bounding box center [890, 178] width 48 height 15
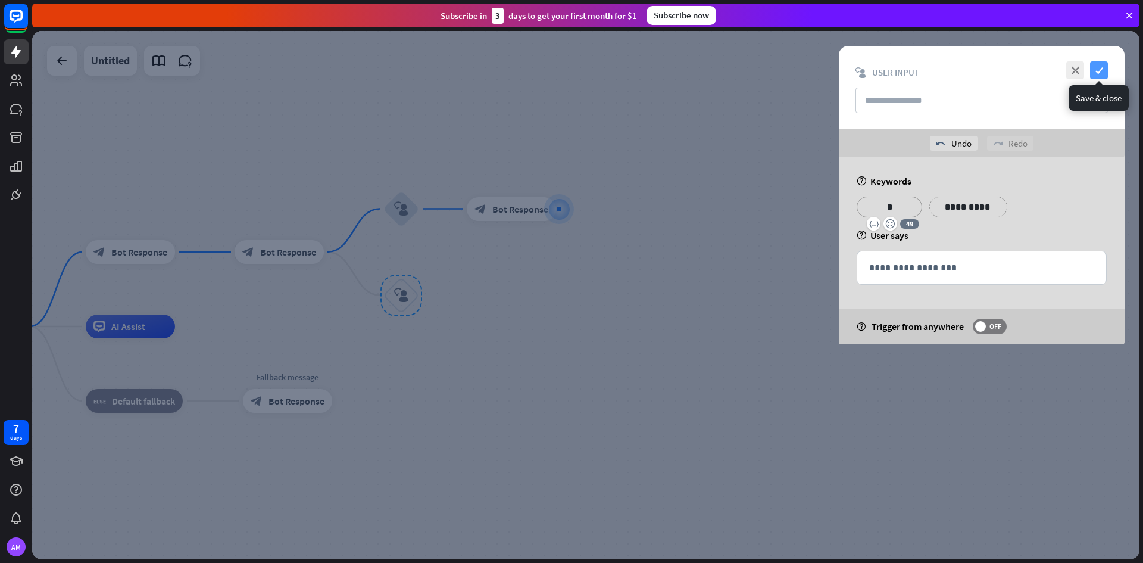
click at [1092, 69] on icon "check" at bounding box center [1099, 70] width 18 height 18
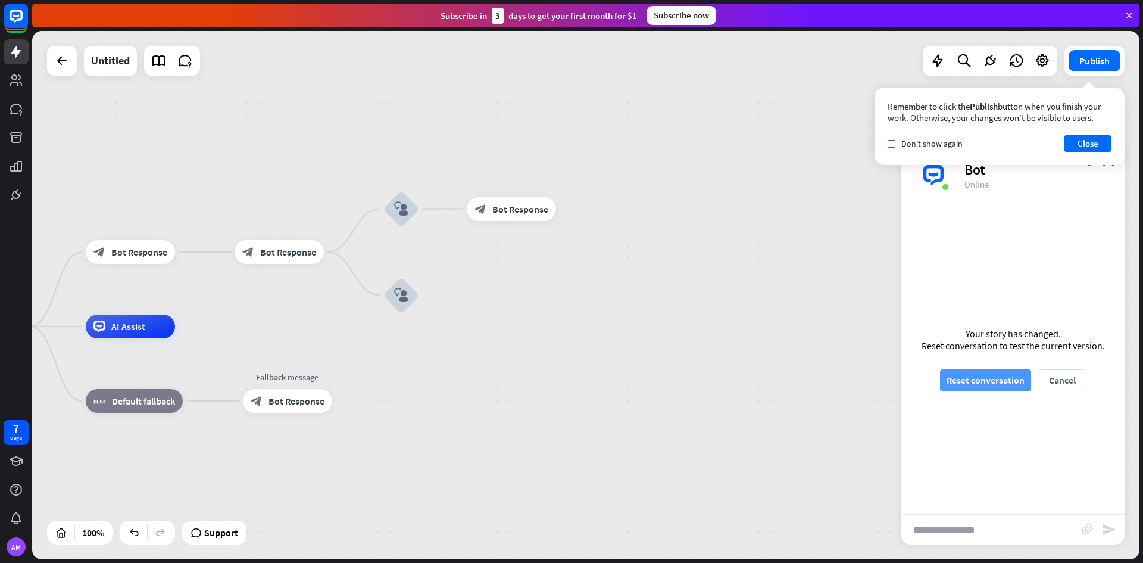
click at [979, 369] on button "Reset conversation" at bounding box center [985, 380] width 91 height 22
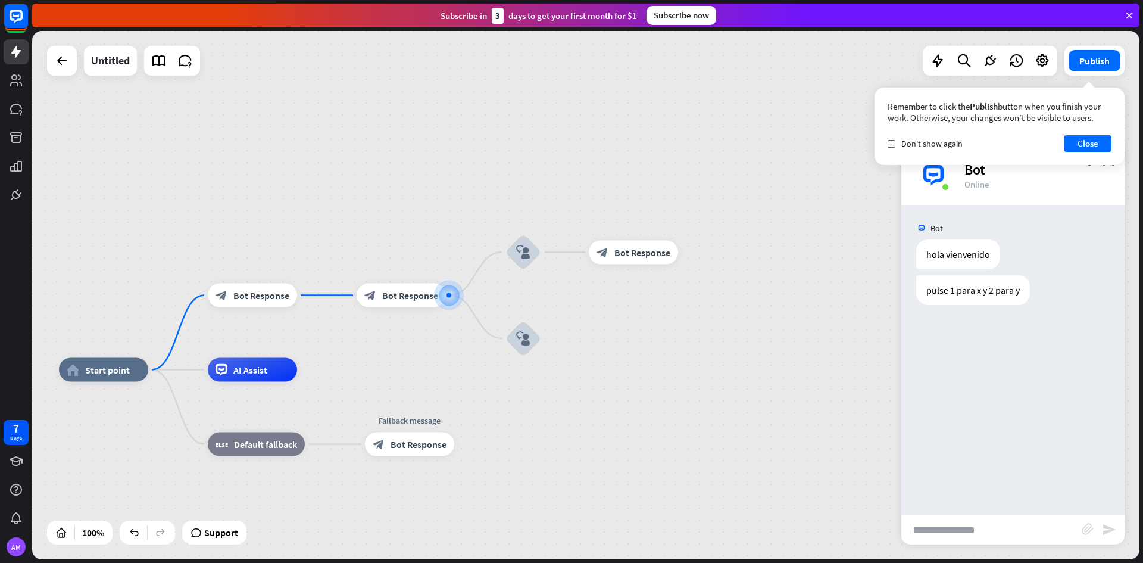
click at [953, 523] on input "text" at bounding box center [991, 529] width 180 height 30
type input "*"
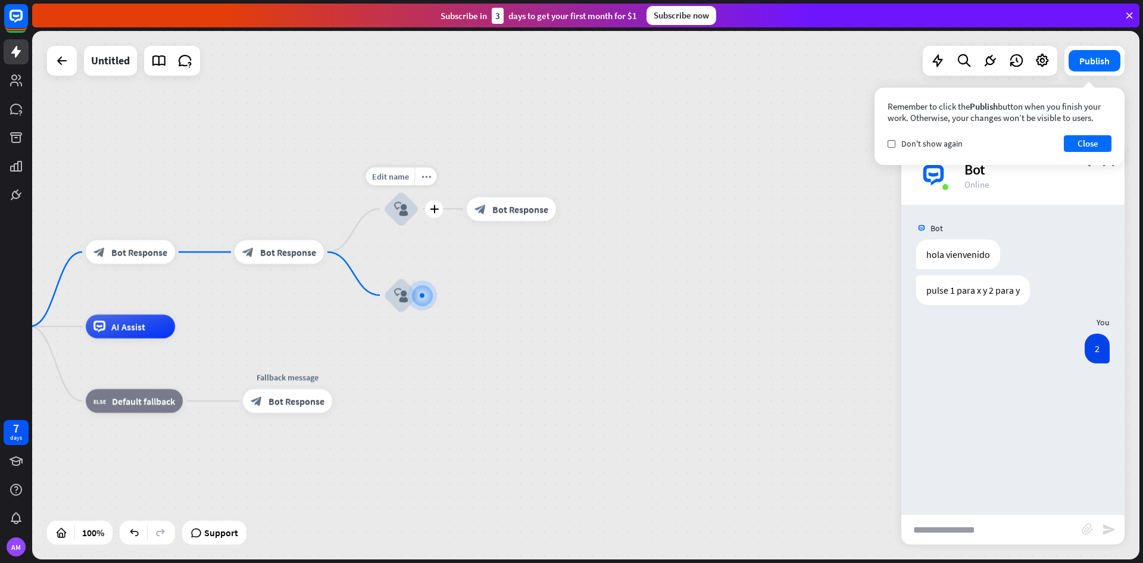
click at [405, 216] on icon "block_user_input" at bounding box center [401, 209] width 14 height 14
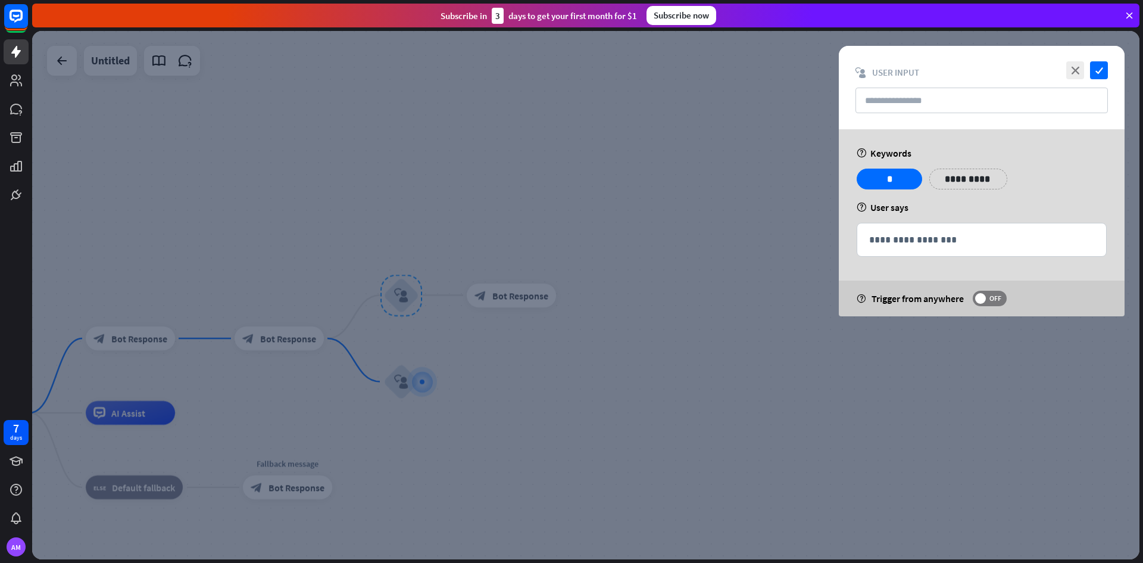
click at [653, 242] on div at bounding box center [585, 295] width 1107 height 528
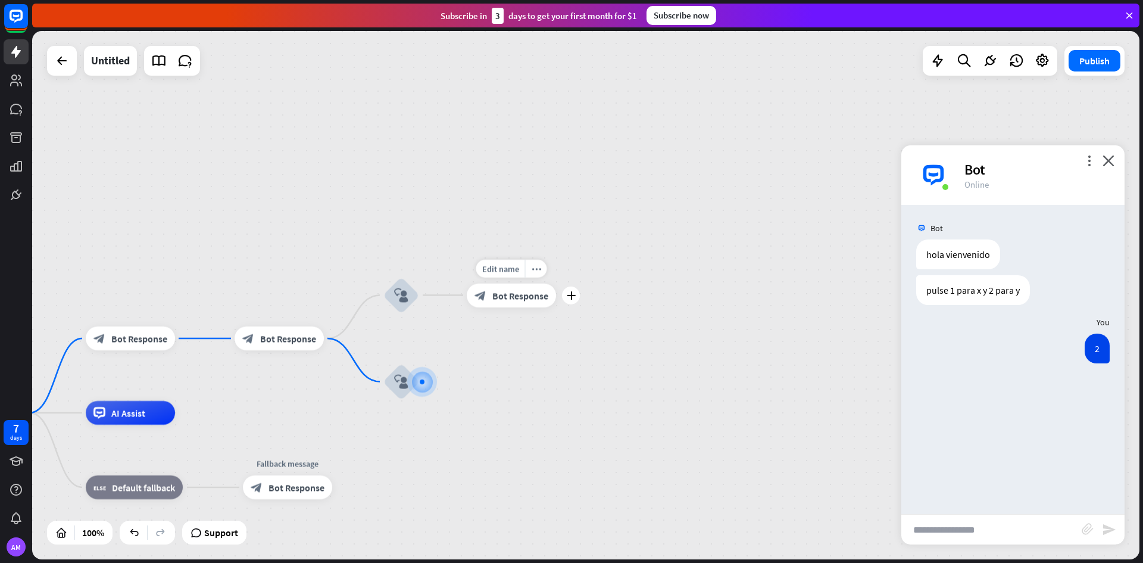
click at [508, 298] on span "Bot Response" at bounding box center [520, 295] width 56 height 12
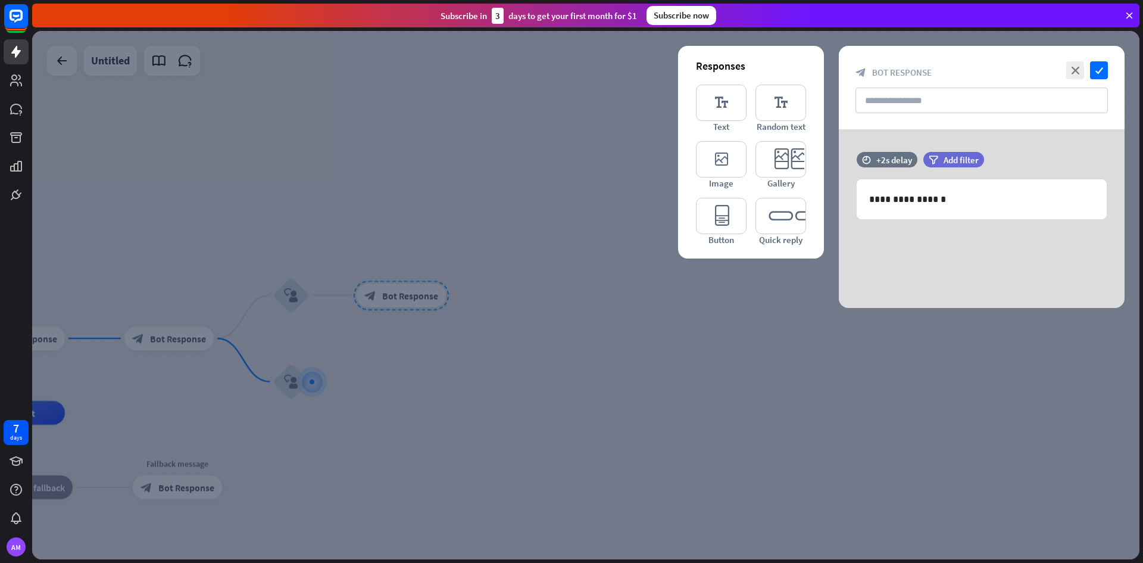
click at [527, 213] on div at bounding box center [585, 295] width 1107 height 528
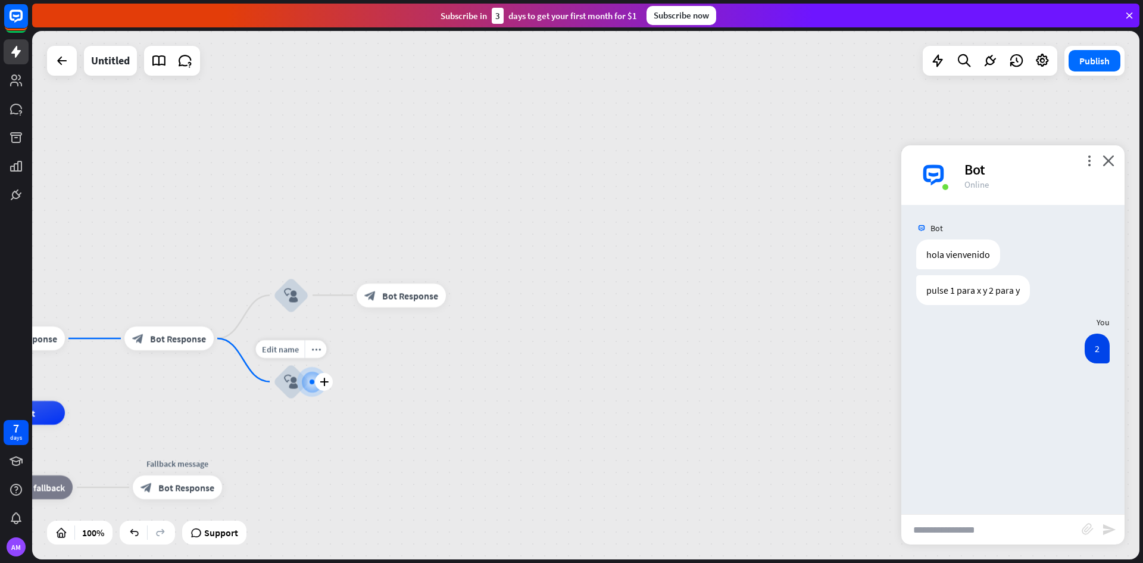
click at [289, 385] on icon "block_user_input" at bounding box center [291, 381] width 14 height 14
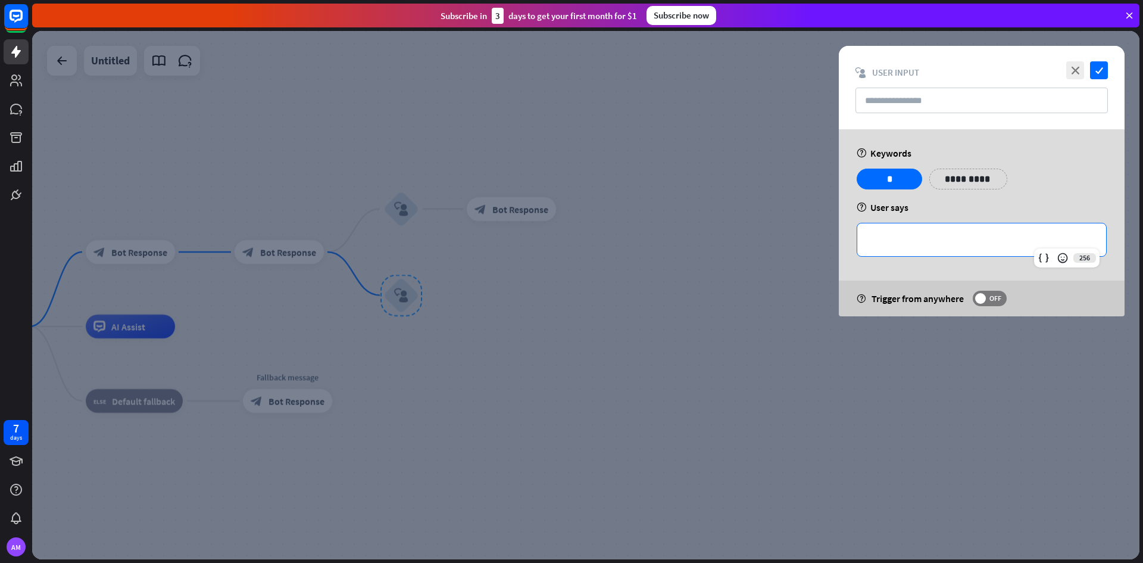
click at [959, 239] on p "**********" at bounding box center [981, 239] width 225 height 15
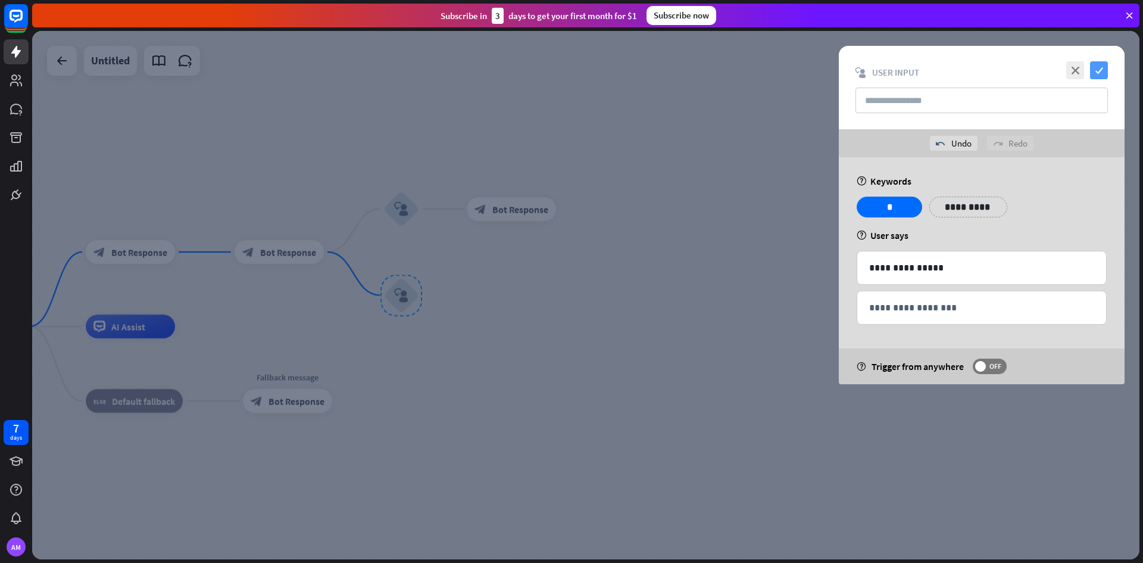
click at [1105, 71] on icon "check" at bounding box center [1099, 70] width 18 height 18
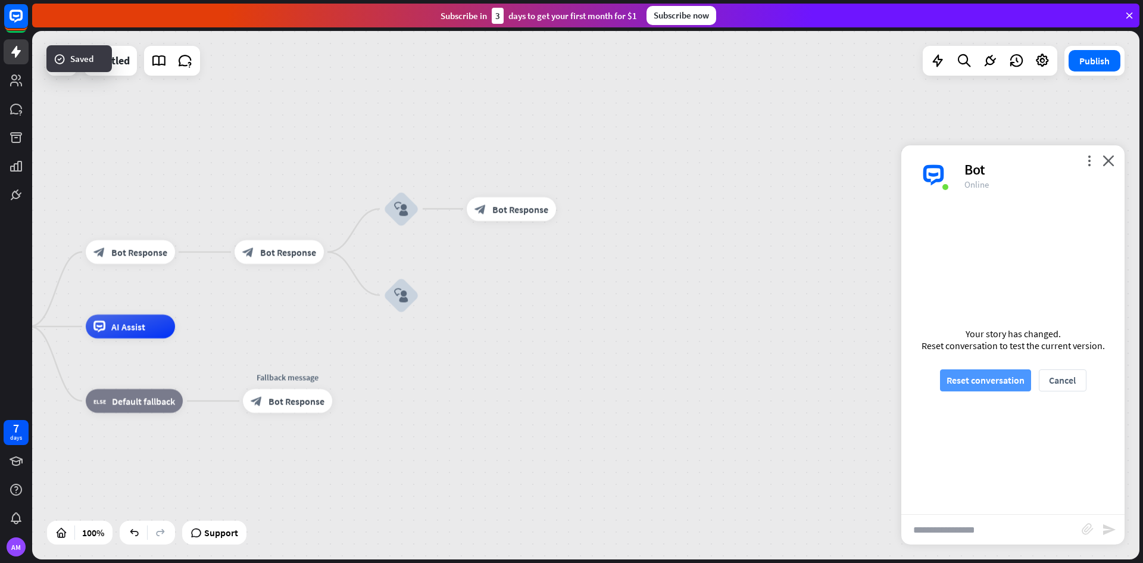
click at [1017, 388] on button "Reset conversation" at bounding box center [985, 380] width 91 height 22
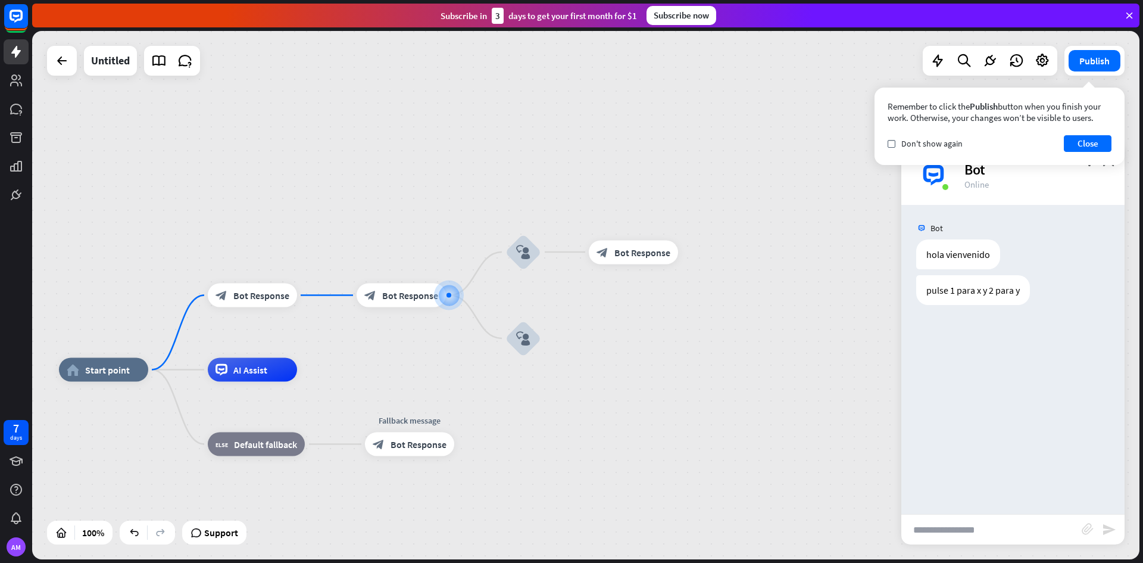
click at [965, 539] on input "text" at bounding box center [991, 529] width 180 height 30
type input "*"
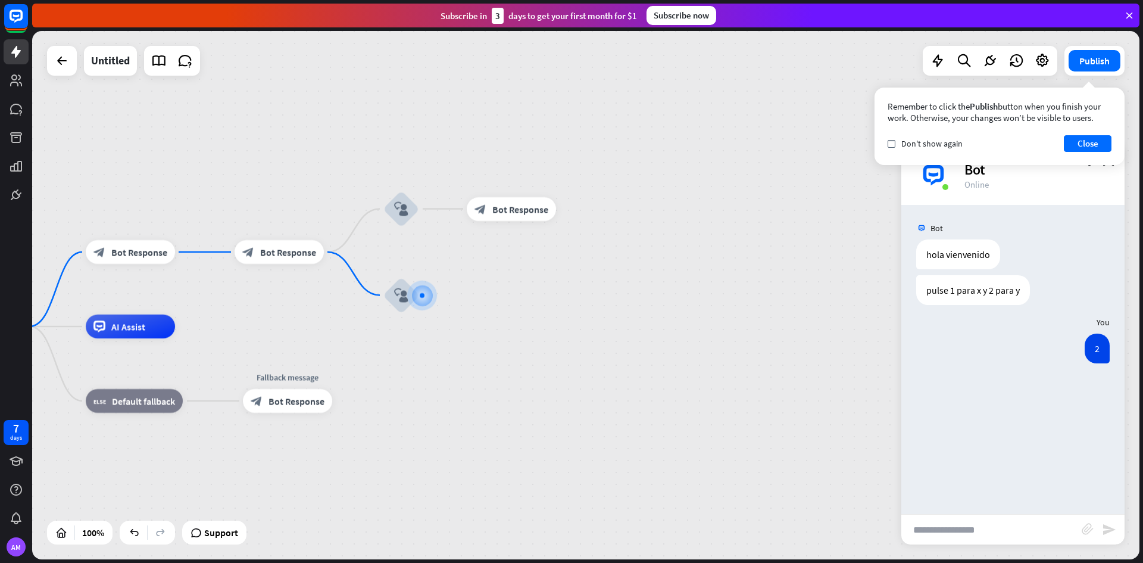
click at [745, 306] on div "home_2 Start point block_bot_response Bot Response block_bot_response Bot Respo…" at bounding box center [585, 295] width 1107 height 528
click at [422, 295] on div at bounding box center [422, 295] width 0 height 0
click at [404, 304] on div "block_user_input" at bounding box center [401, 295] width 36 height 36
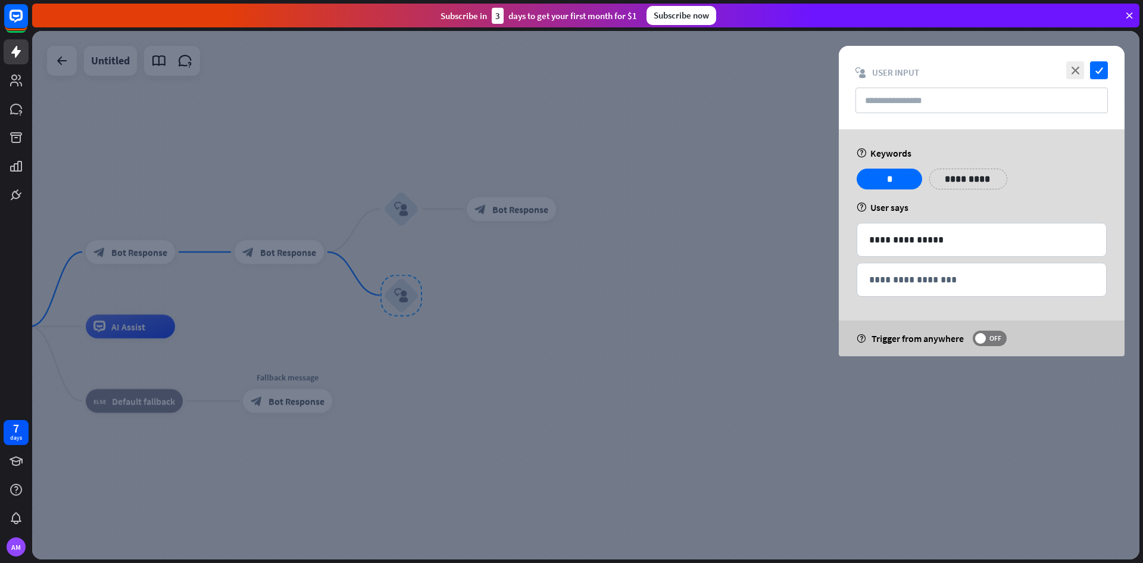
click at [464, 294] on div at bounding box center [585, 295] width 1107 height 528
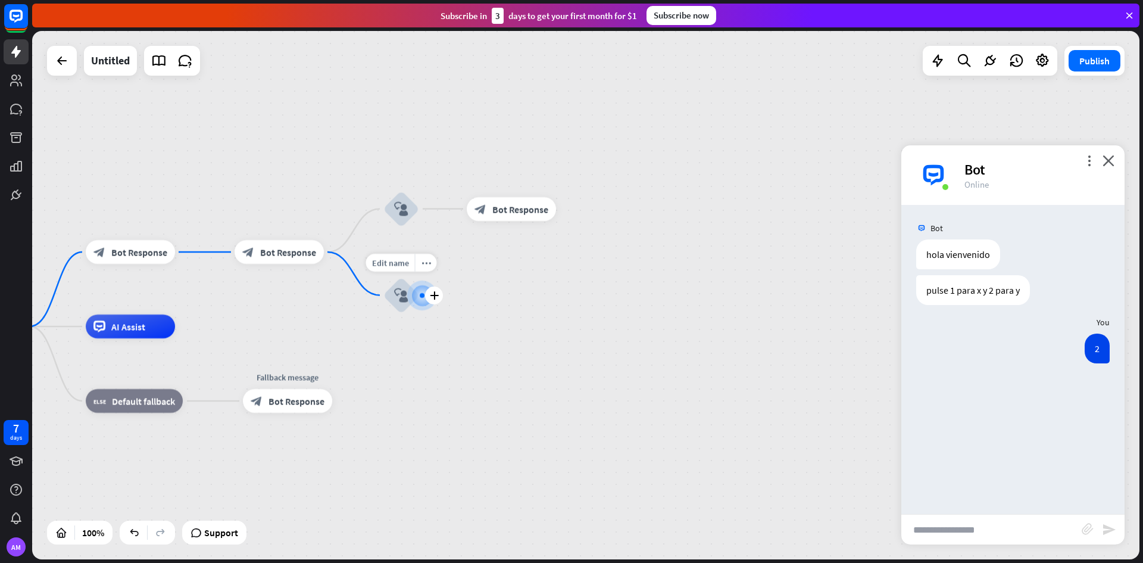
click at [432, 294] on icon "plus" at bounding box center [434, 295] width 9 height 8
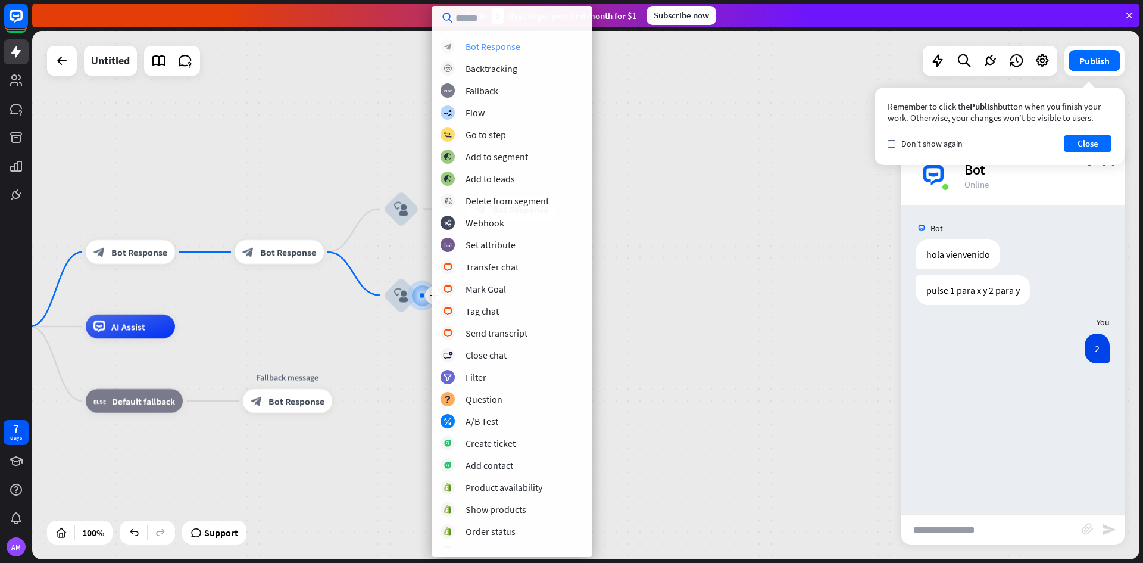
click at [508, 43] on div "Bot Response" at bounding box center [493, 46] width 55 height 12
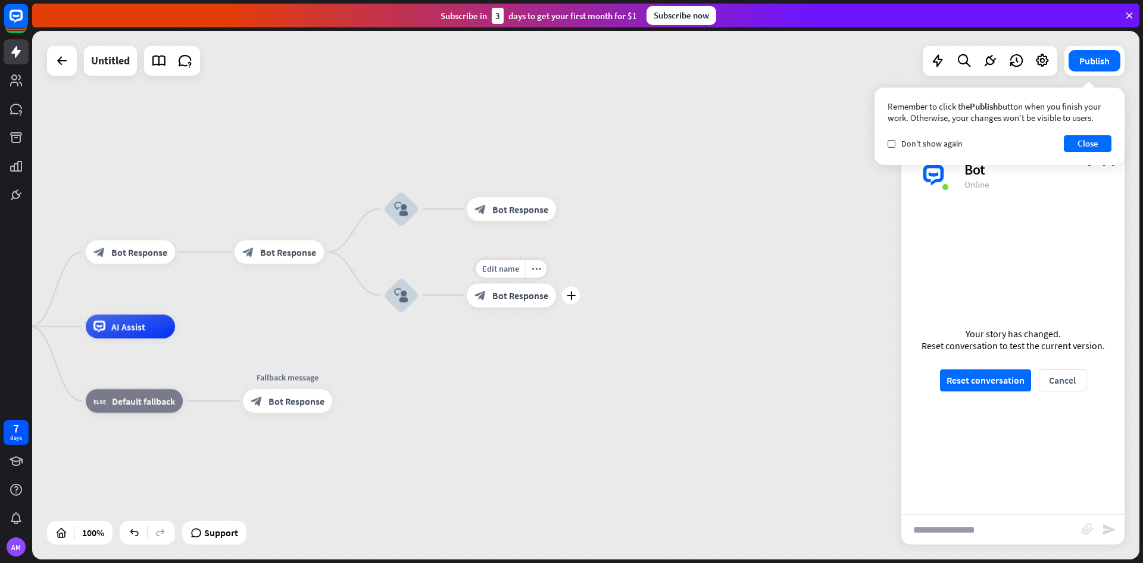
click at [533, 291] on span "Bot Response" at bounding box center [520, 295] width 56 height 12
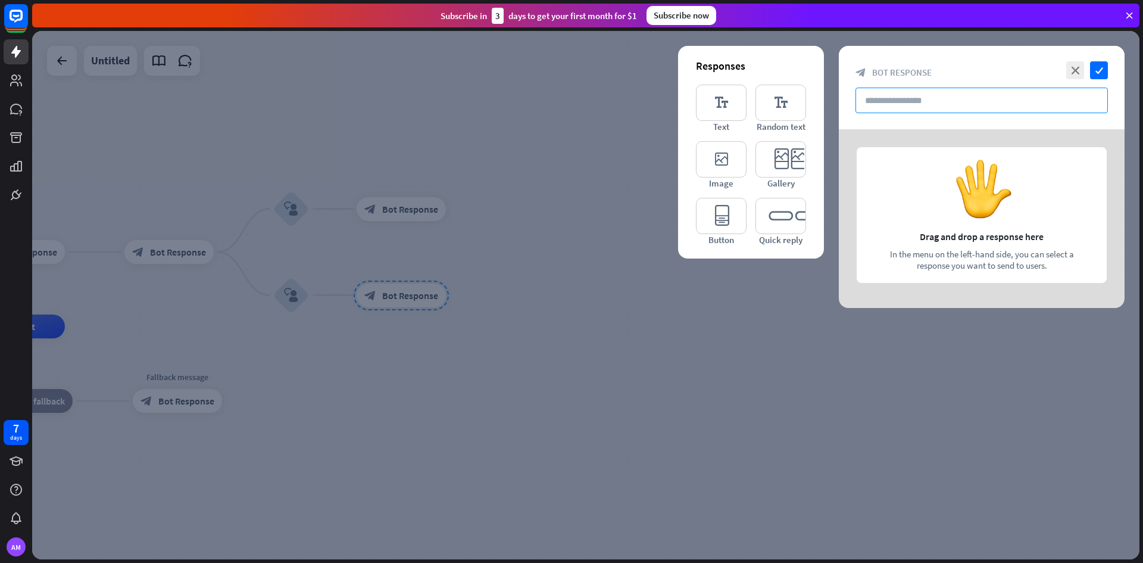
click at [932, 111] on input "text" at bounding box center [982, 101] width 252 height 26
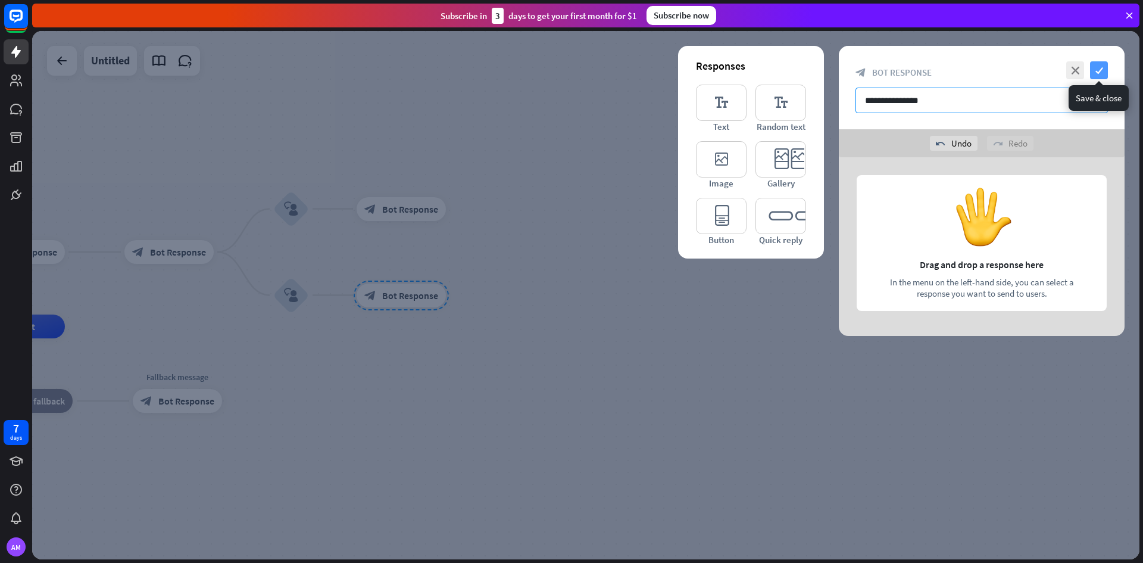
type input "**********"
click at [1103, 68] on icon "check" at bounding box center [1099, 70] width 18 height 18
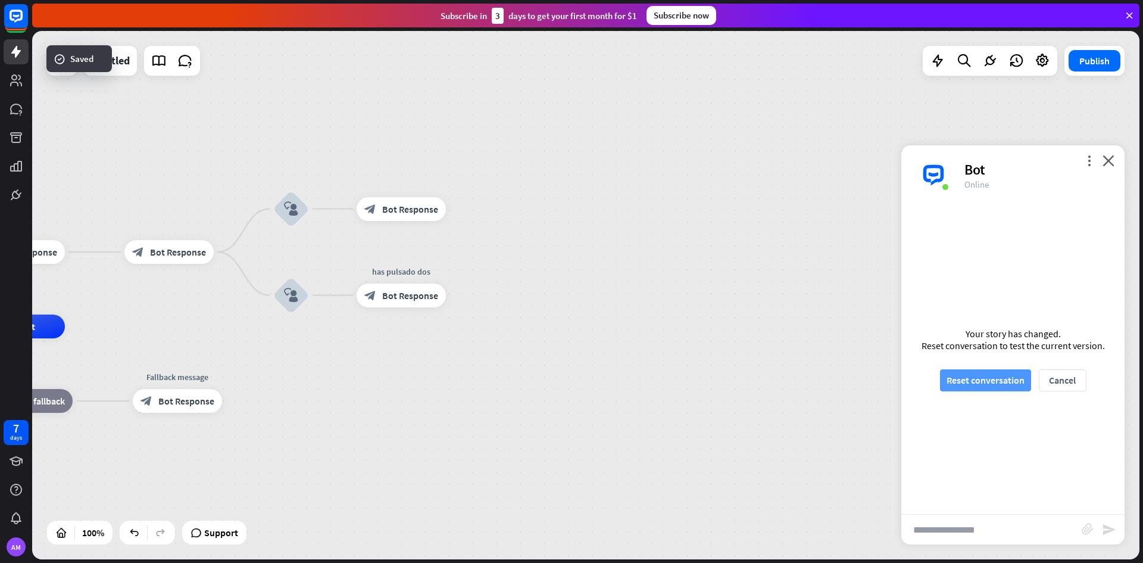
click at [1019, 387] on button "Reset conversation" at bounding box center [985, 380] width 91 height 22
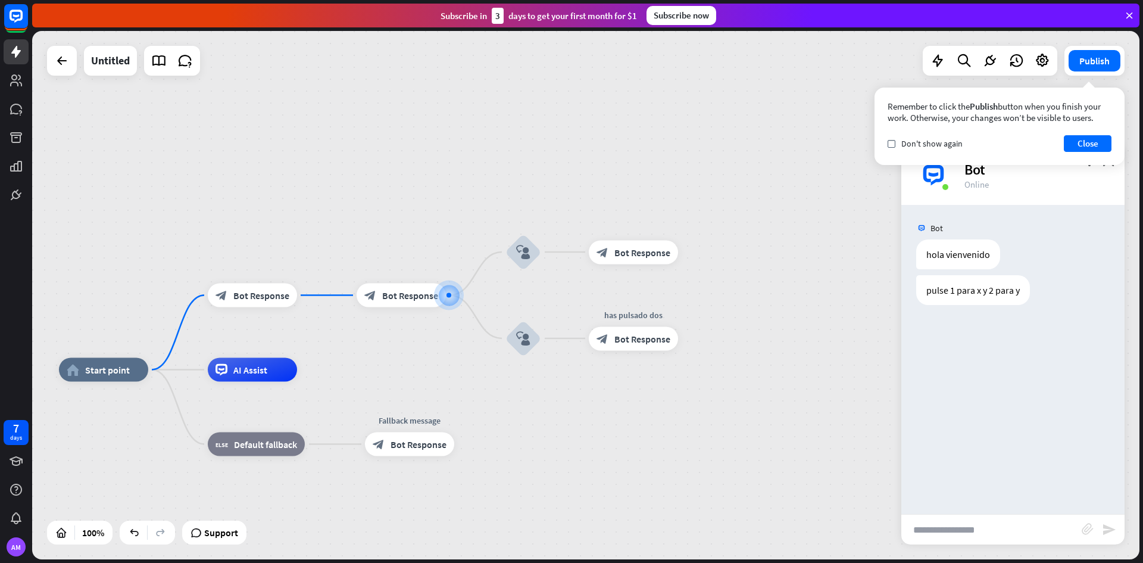
click at [978, 538] on input "text" at bounding box center [991, 529] width 180 height 30
type input "*"
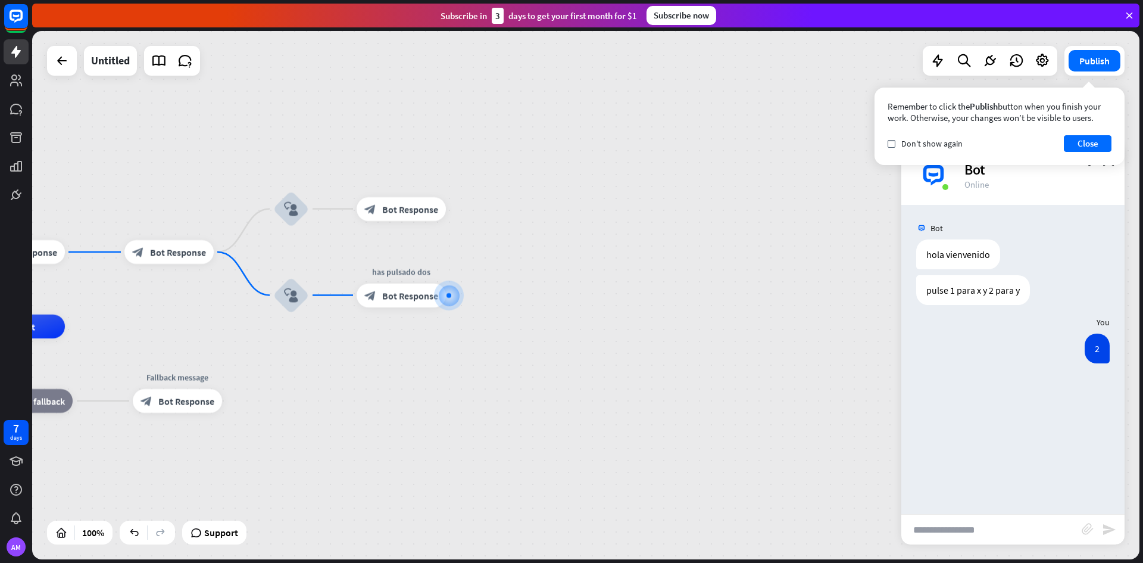
click at [24, 557] on div "AM" at bounding box center [16, 546] width 25 height 25
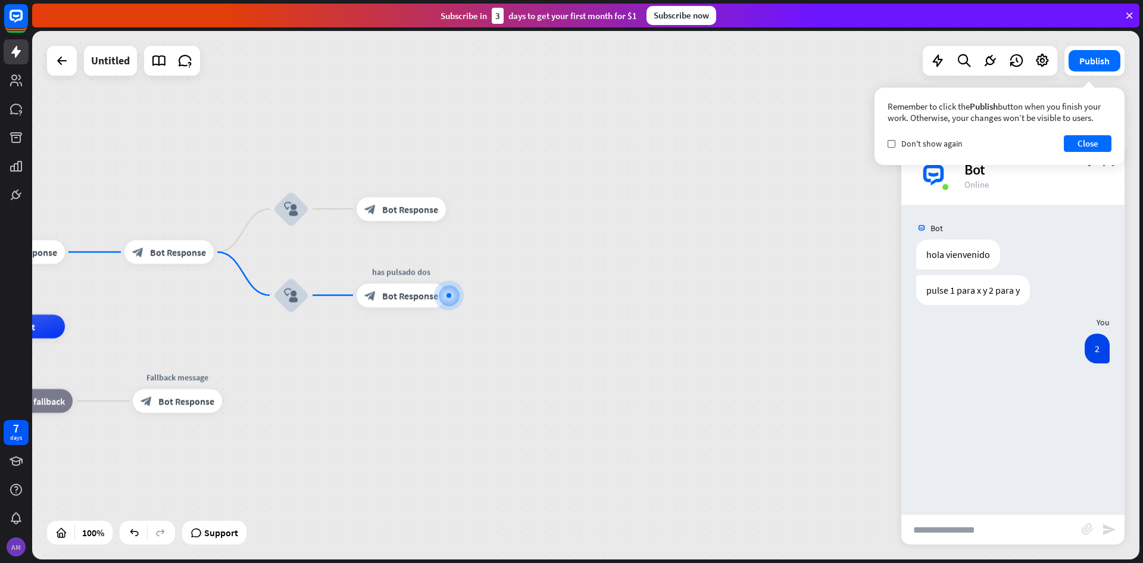
click at [18, 547] on div "AM" at bounding box center [16, 546] width 19 height 19
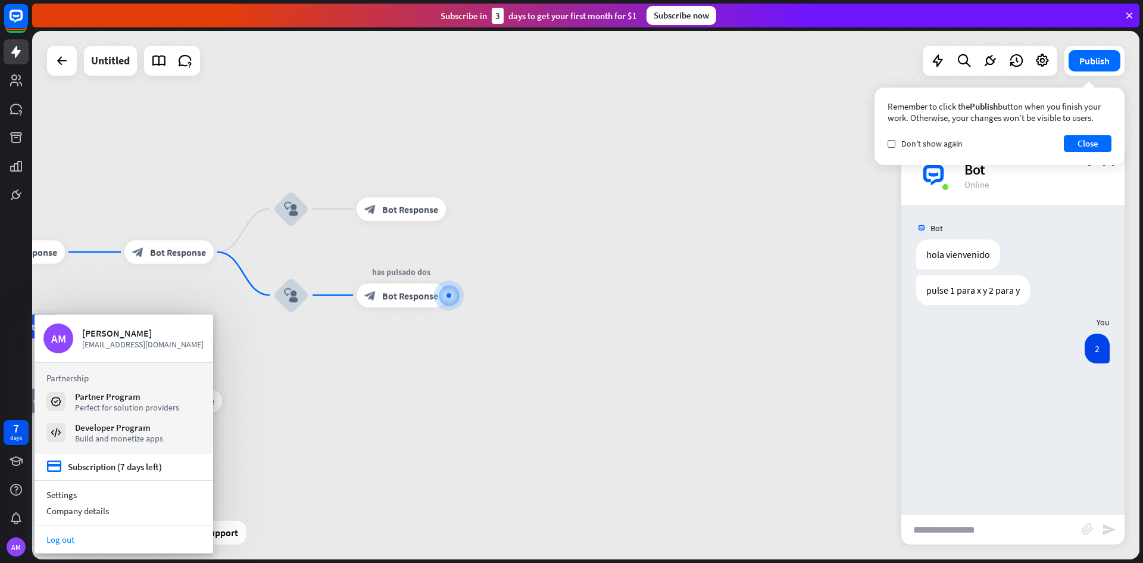
click at [85, 544] on link "Log out" at bounding box center [124, 539] width 179 height 16
